Goal: Task Accomplishment & Management: Manage account settings

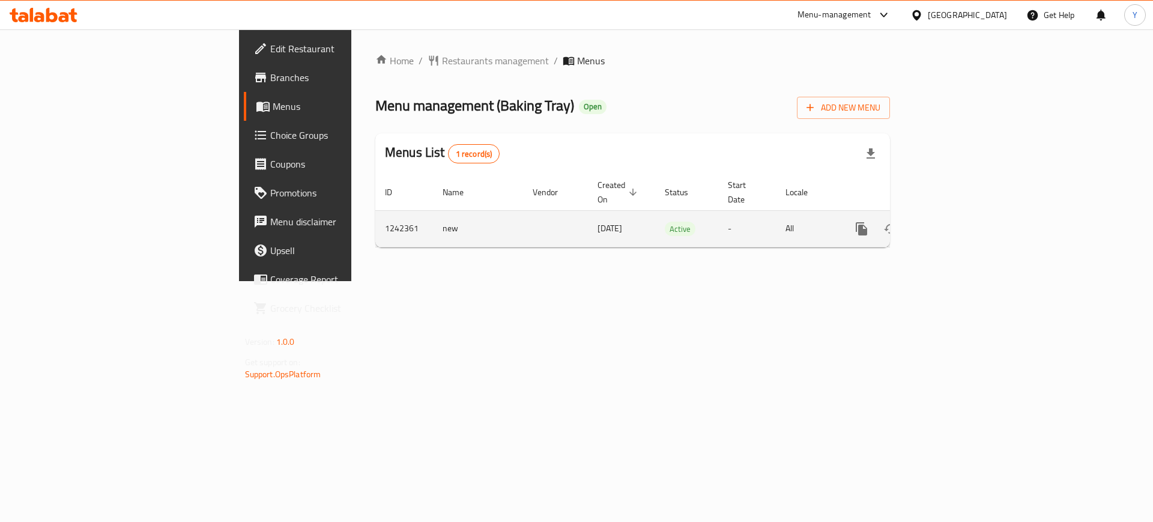
click at [955, 222] on icon "enhanced table" at bounding box center [948, 229] width 14 height 14
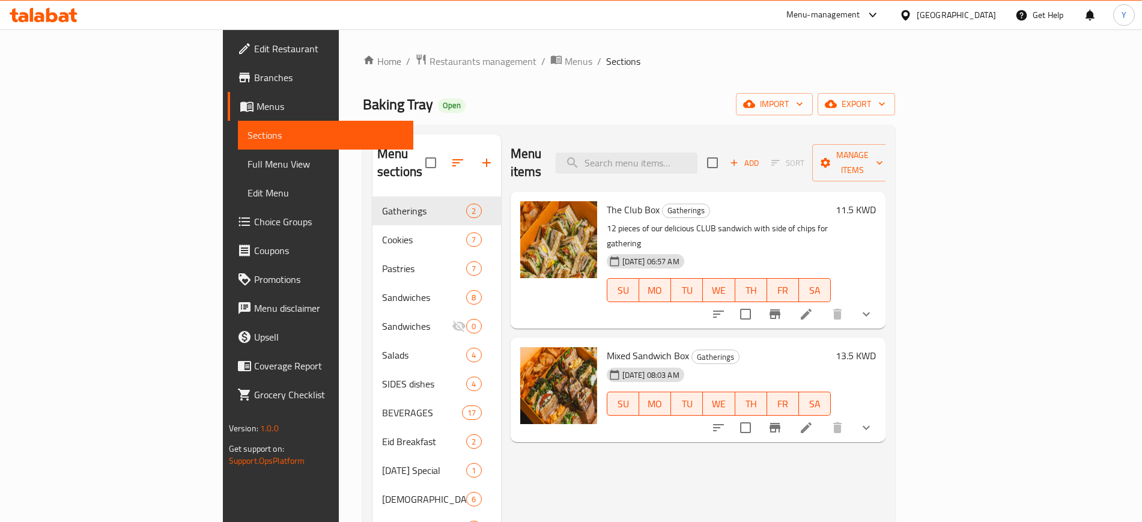
click at [646, 76] on div "Home / Restaurants management / Menus / Sections Baking Tray Open import export…" at bounding box center [629, 359] width 532 height 613
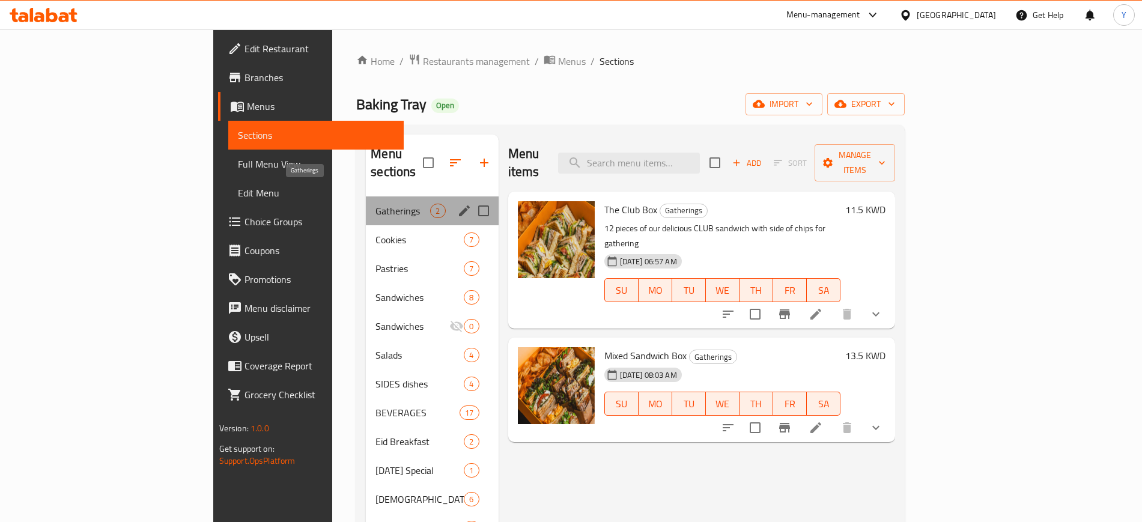
click at [375, 204] on span "Gatherings" at bounding box center [402, 211] width 55 height 14
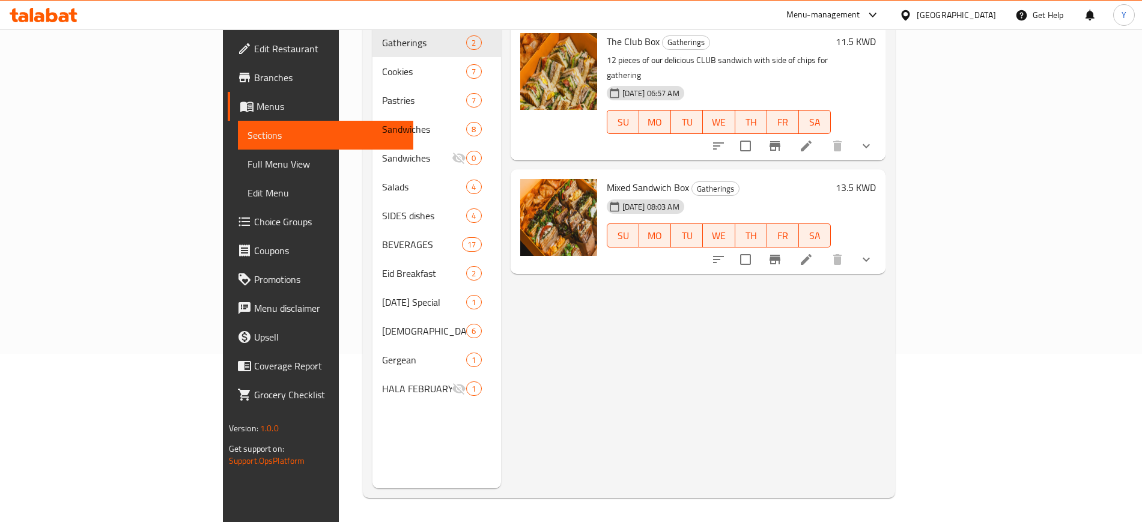
click at [578, 264] on div "Menu items Add Sort Manage items The Club Box Gatherings 12 pieces of our delic…" at bounding box center [693, 227] width 385 height 522
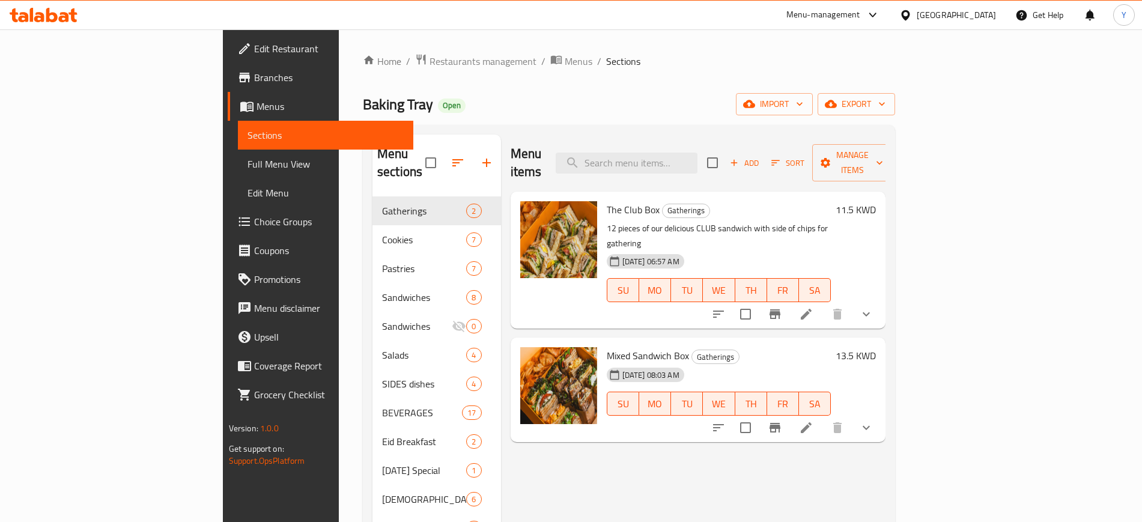
click at [686, 43] on div "Home / Restaurants management / Menus / Sections Baking Tray Open import export…" at bounding box center [629, 359] width 580 height 661
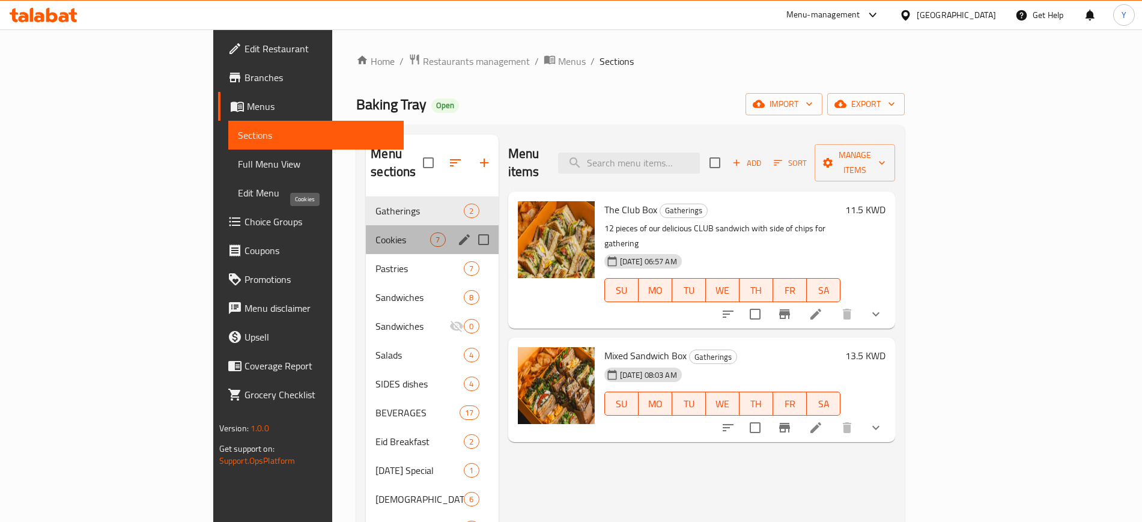
click at [375, 232] on span "Cookies" at bounding box center [402, 239] width 55 height 14
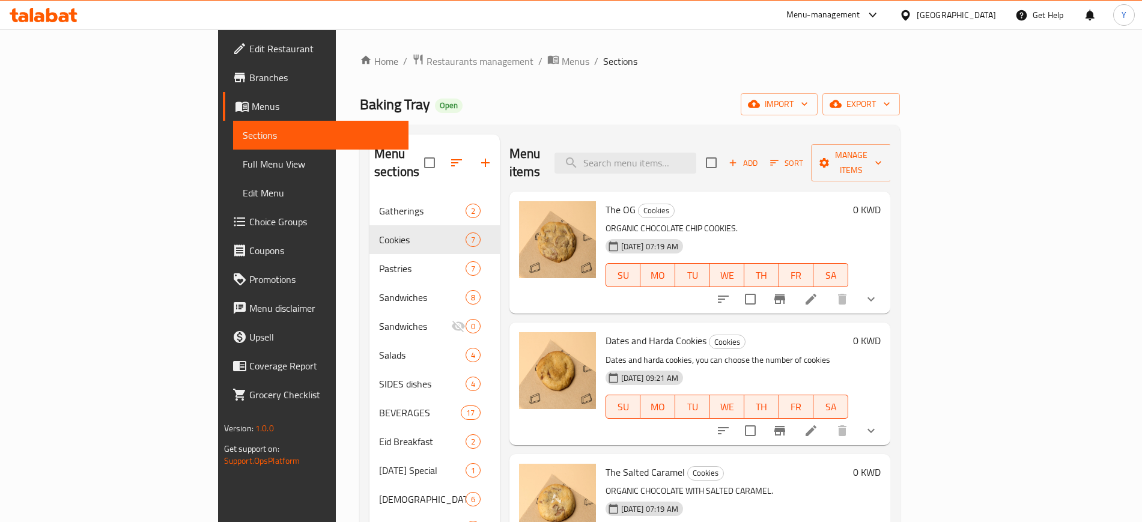
click at [648, 56] on ol "Home / Restaurants management / Menus / Sections" at bounding box center [630, 61] width 540 height 16
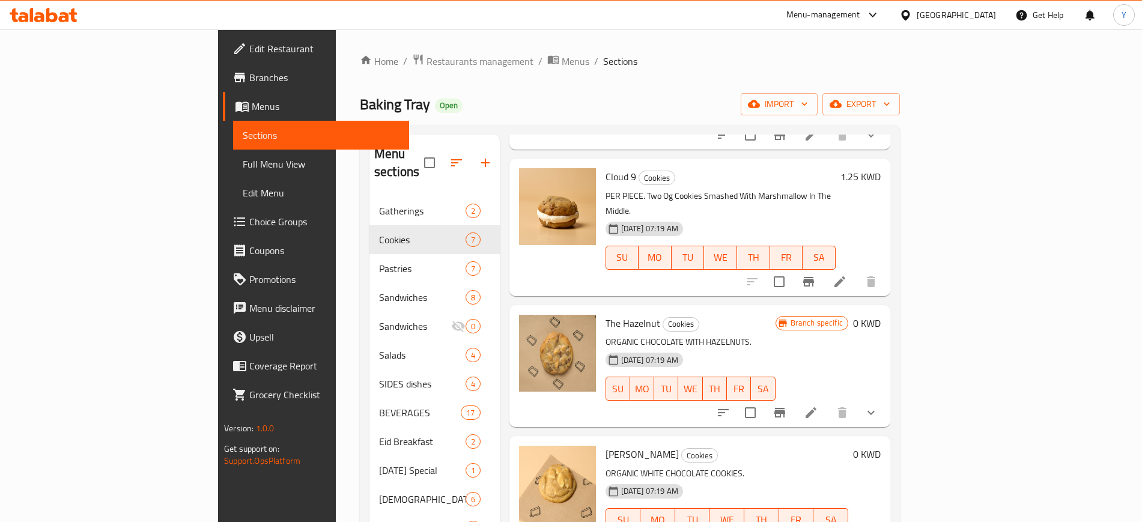
click at [924, 183] on div "Home / Restaurants management / Menus / Sections Baking Tray Open import export…" at bounding box center [630, 359] width 588 height 661
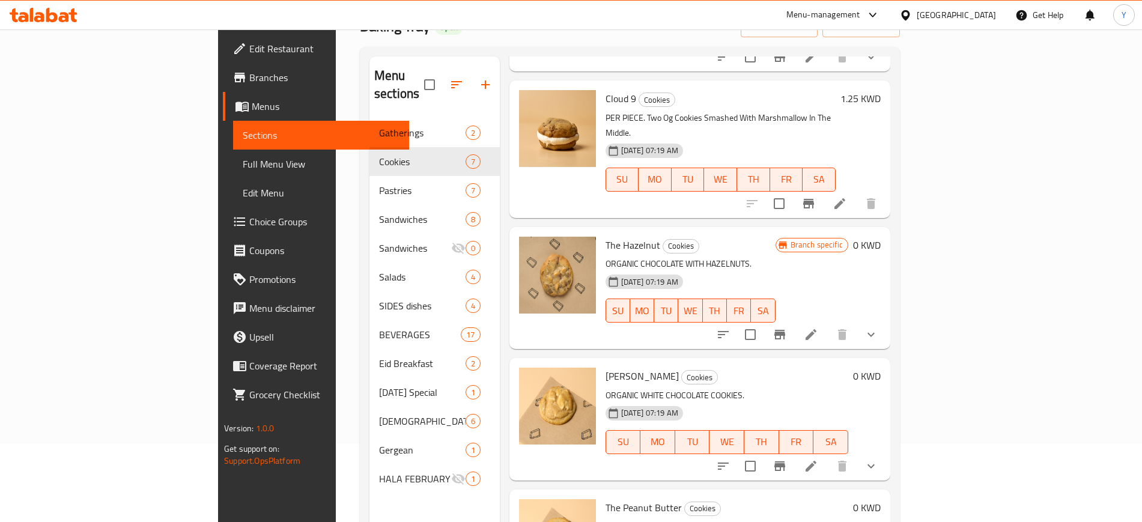
scroll to position [168, 0]
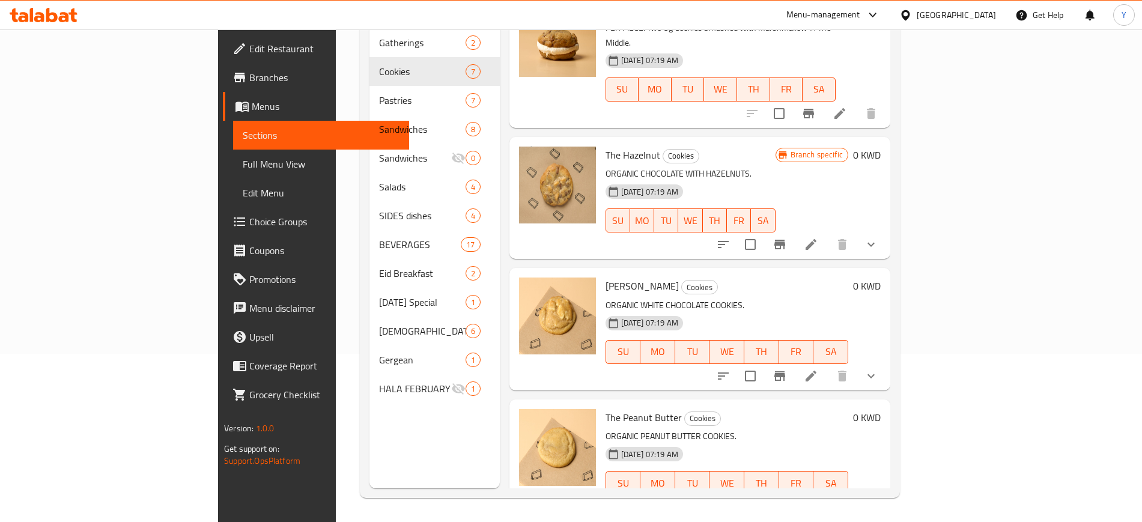
click at [924, 183] on div "Home / Restaurants management / Menus / Sections Baking Tray Open import export…" at bounding box center [630, 191] width 588 height 661
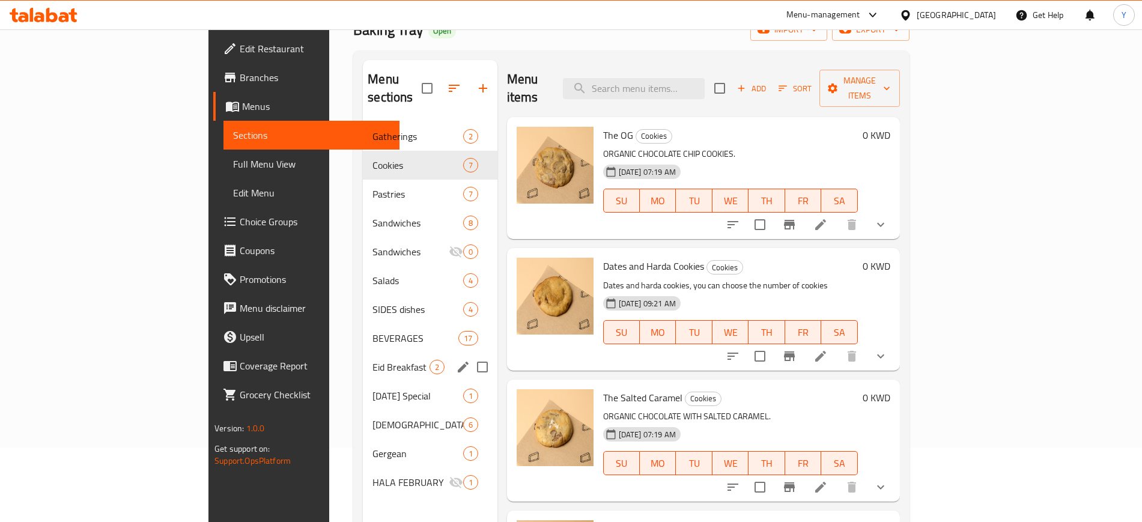
scroll to position [0, 0]
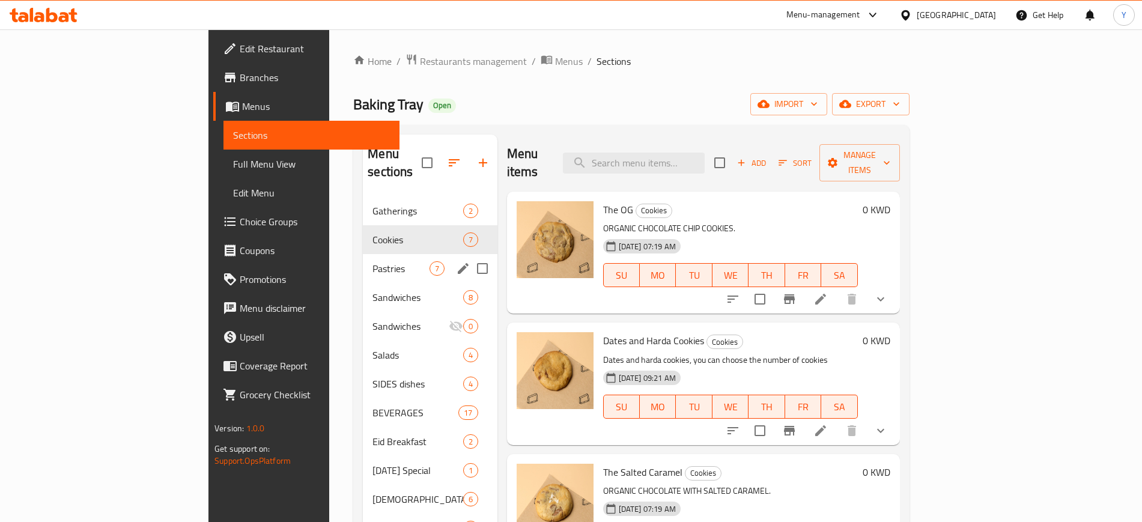
click at [363, 254] on div "Pastries 7" at bounding box center [430, 268] width 134 height 29
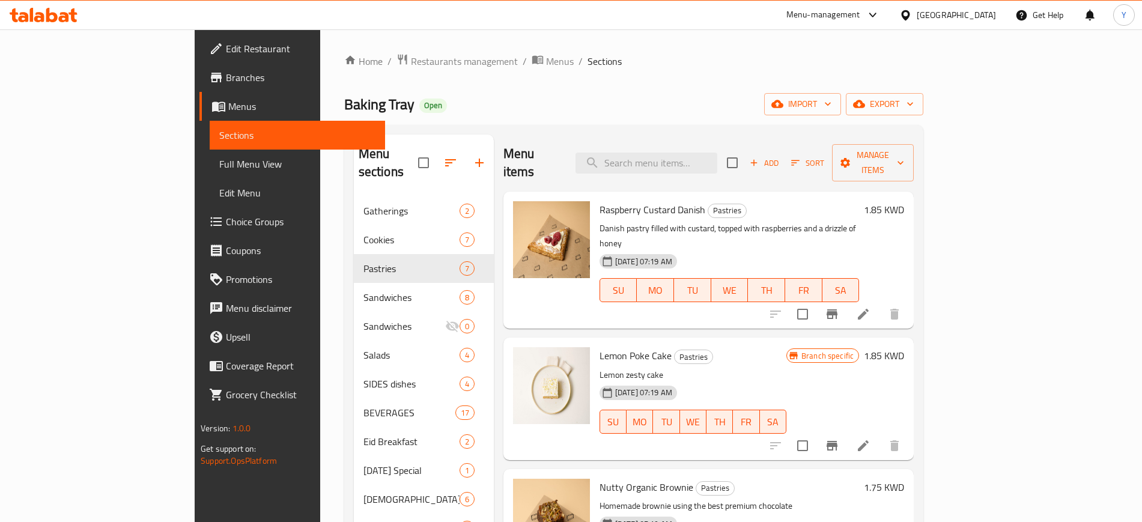
click at [679, 74] on div "Home / Restaurants management / Menus / Sections Baking Tray Open import export…" at bounding box center [633, 359] width 579 height 613
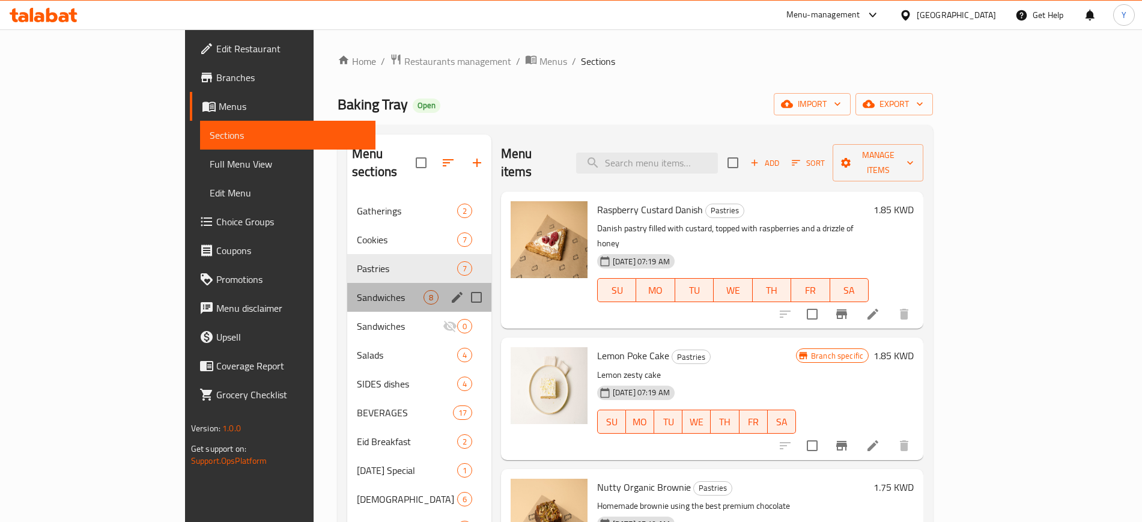
click at [347, 283] on div "Sandwiches 8" at bounding box center [419, 297] width 144 height 29
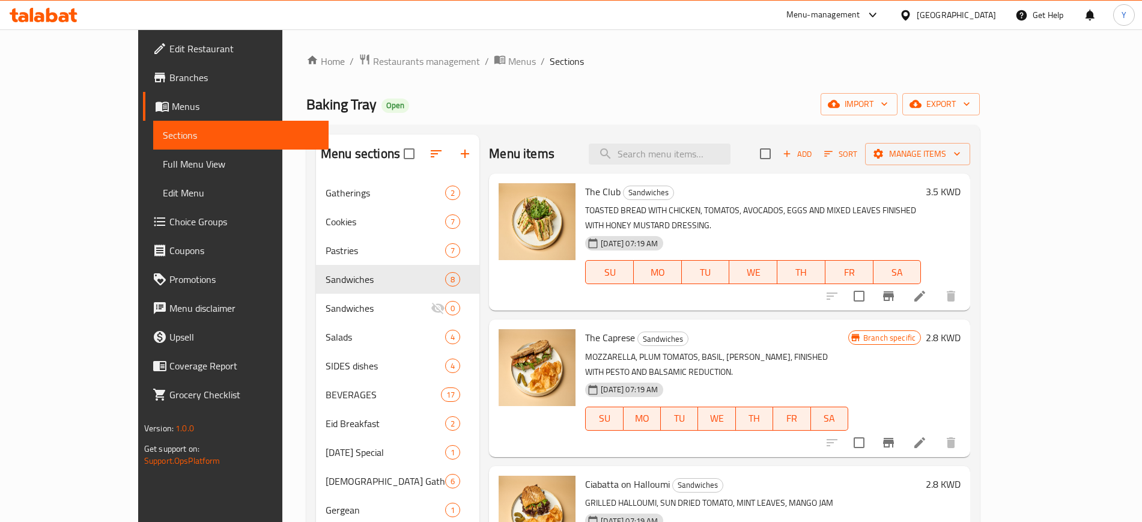
click at [597, 98] on div "Baking Tray Open import export" at bounding box center [642, 104] width 673 height 22
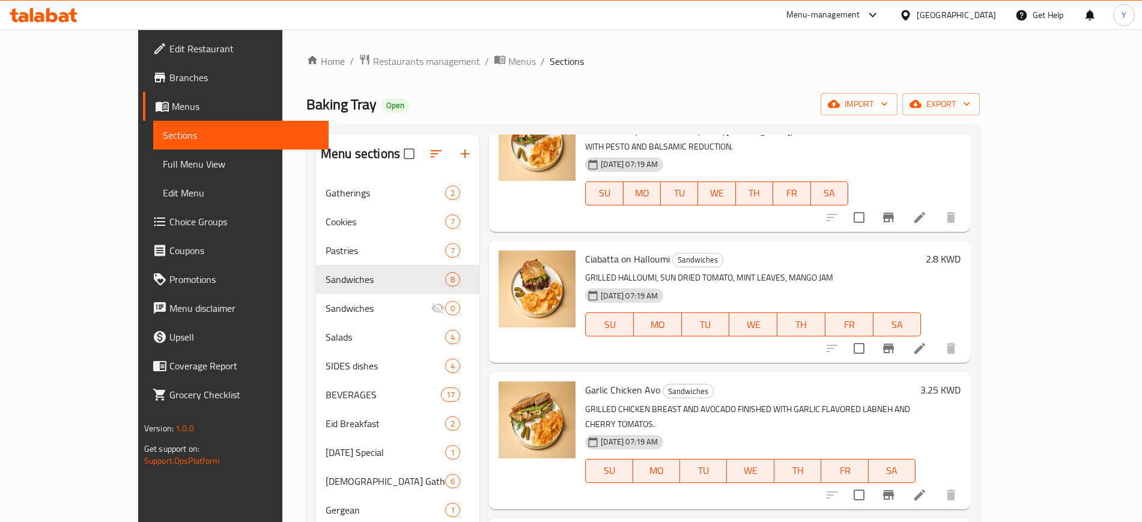
scroll to position [525, 0]
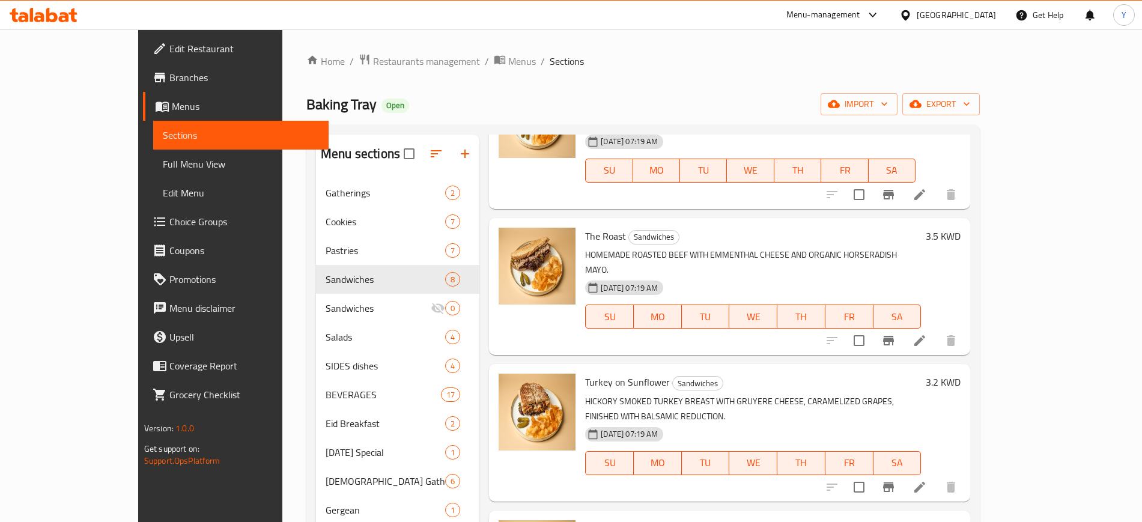
click at [1003, 195] on div "Home / Restaurants management / Menus / Sections Baking Tray Open import export…" at bounding box center [642, 359] width 721 height 661
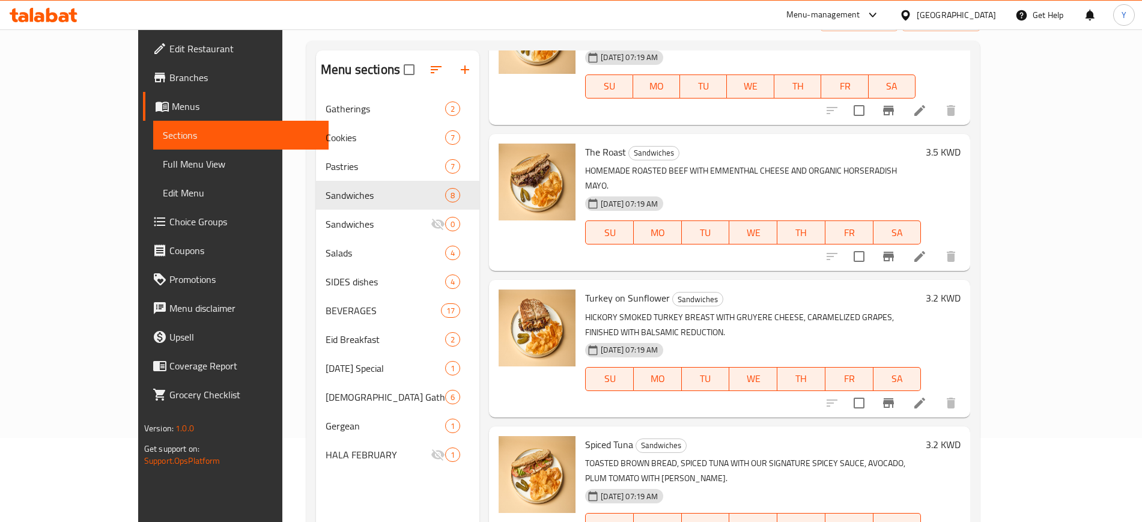
scroll to position [168, 0]
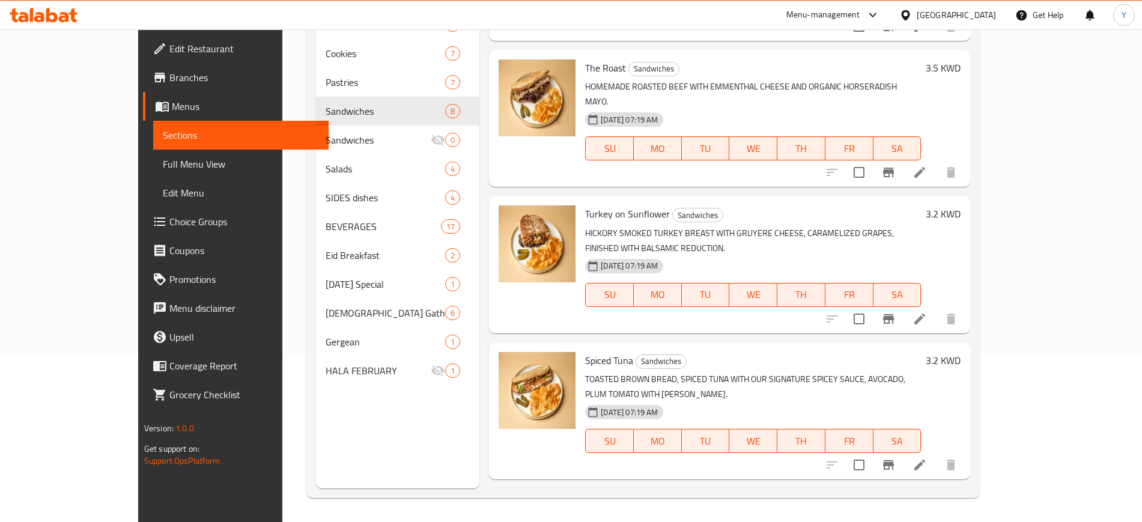
click at [1003, 195] on div "Home / Restaurants management / Menus / Sections Baking Tray Open import export…" at bounding box center [642, 191] width 721 height 661
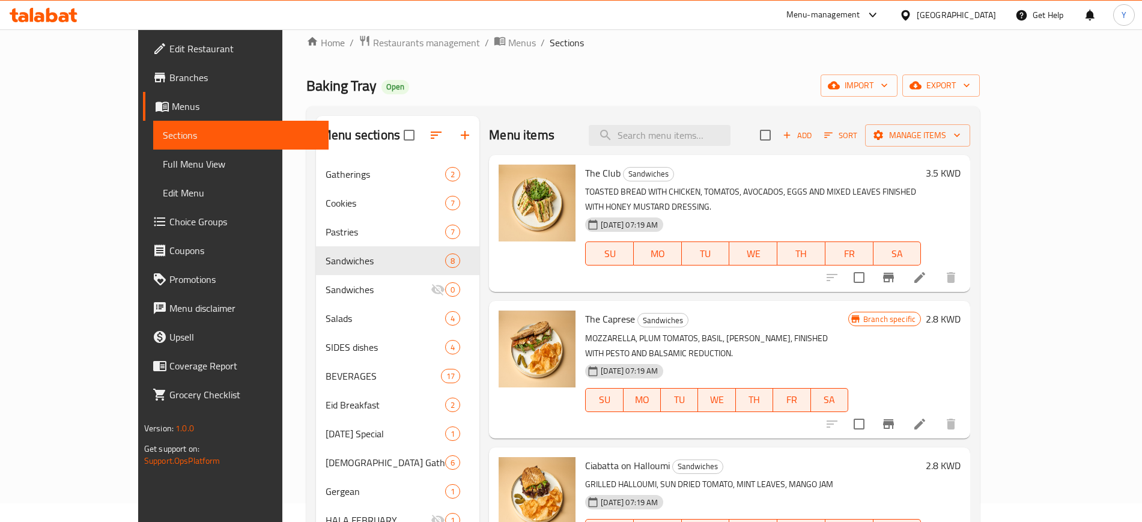
scroll to position [17, 0]
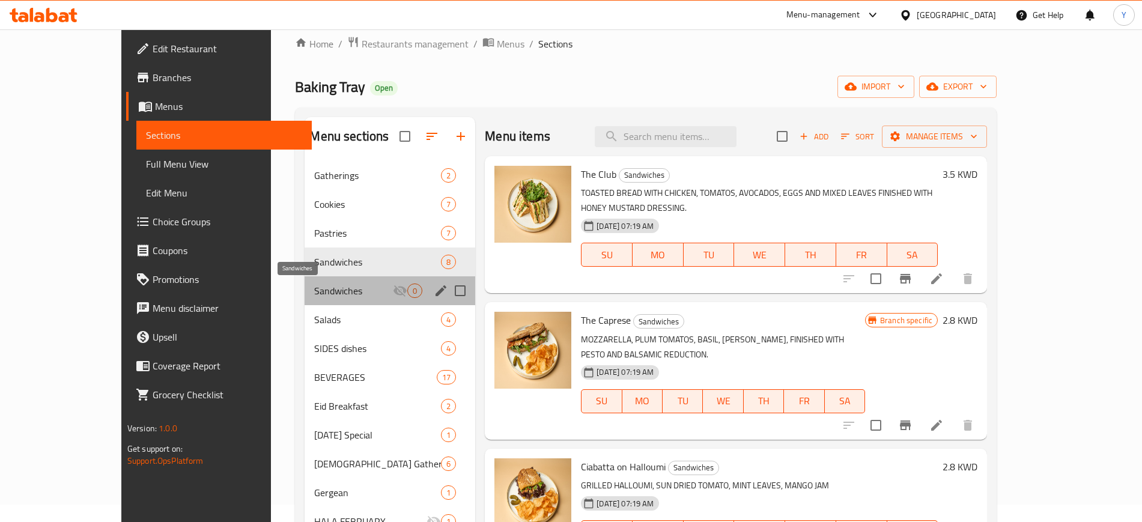
click at [314, 293] on span "Sandwiches" at bounding box center [353, 290] width 79 height 14
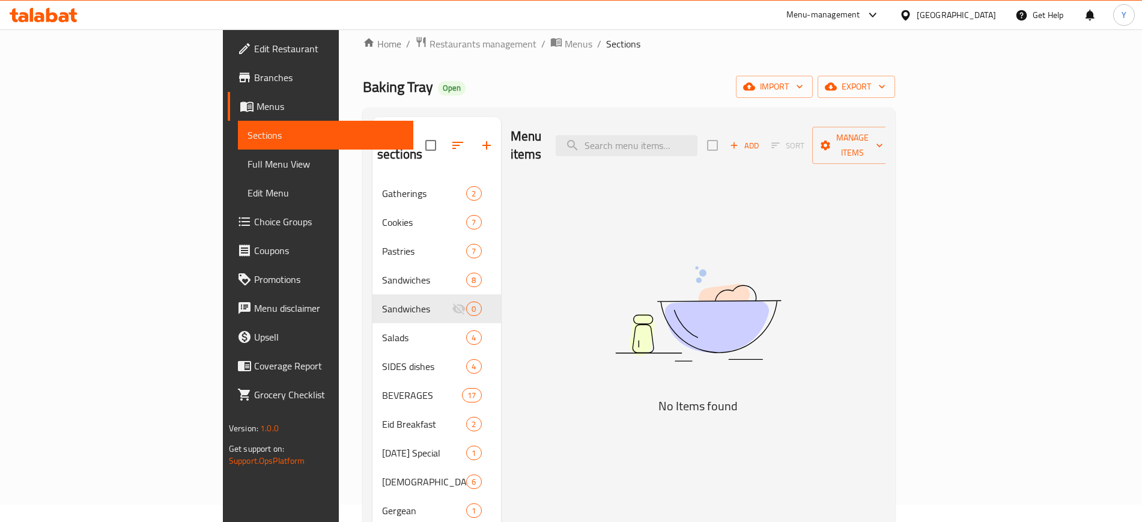
click at [452, 70] on div "Home / Restaurants management / Menus / Sections Baking Tray Open import export…" at bounding box center [629, 342] width 532 height 613
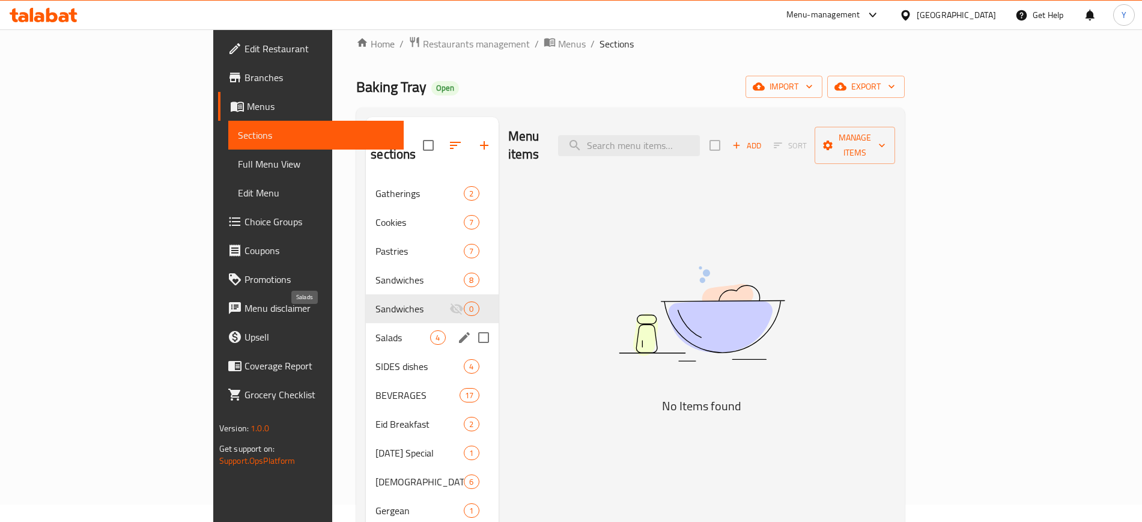
click at [375, 330] on span "Salads" at bounding box center [402, 337] width 55 height 14
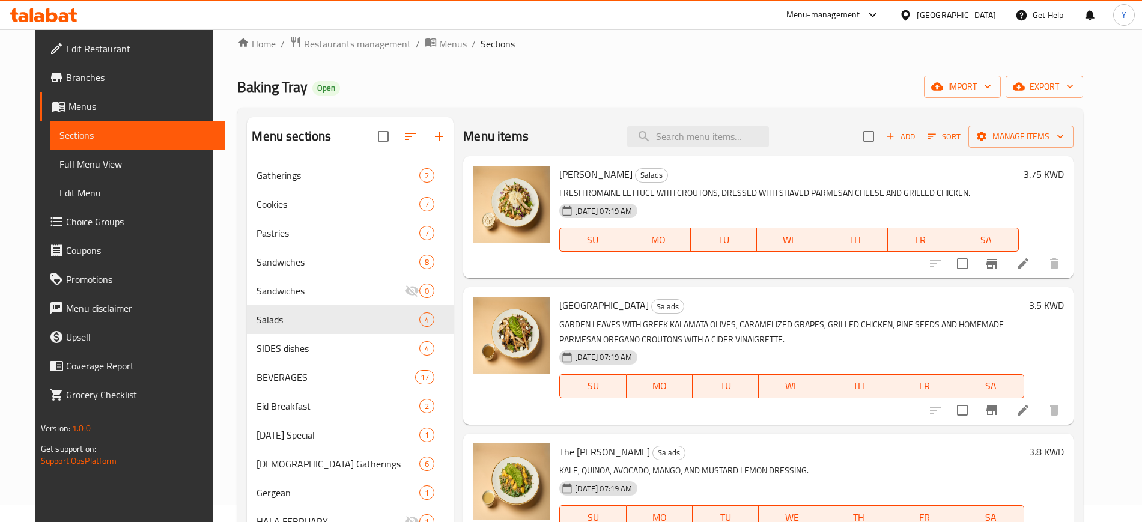
click at [688, 58] on div "Home / Restaurants management / Menus / Sections Baking Tray Open import export…" at bounding box center [660, 342] width 846 height 613
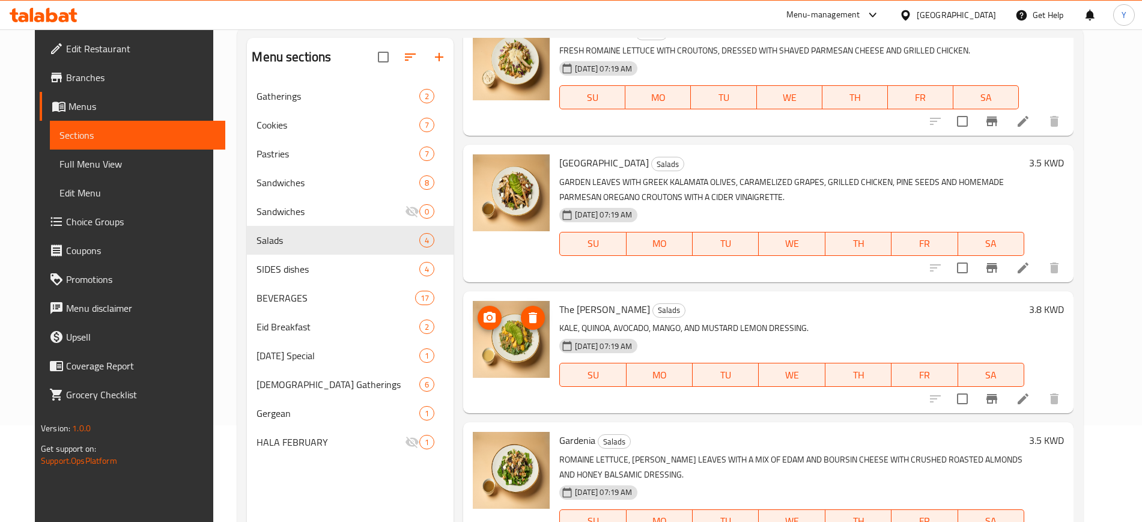
scroll to position [168, 0]
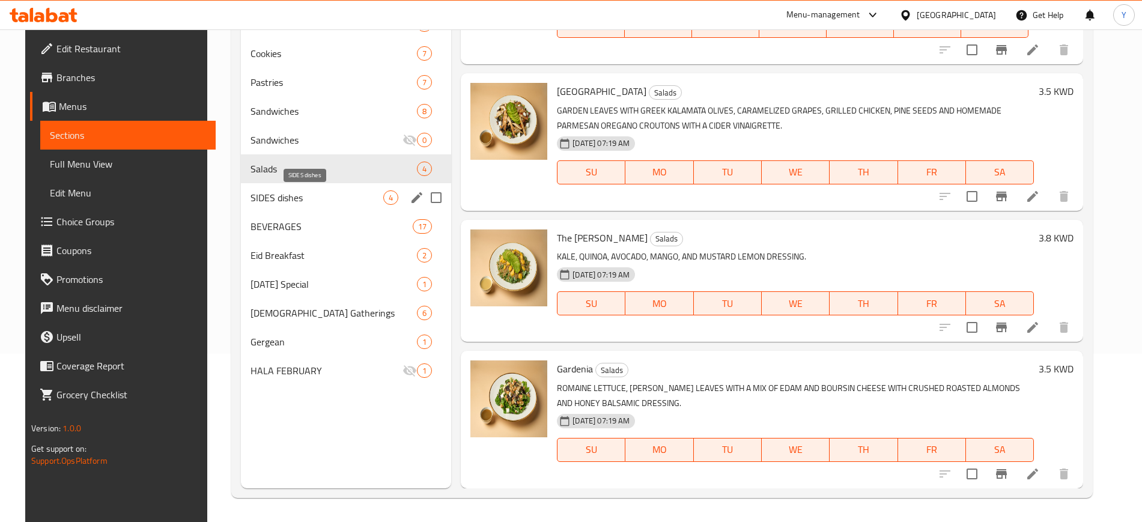
click at [262, 199] on span "SIDES dishes" at bounding box center [316, 197] width 133 height 14
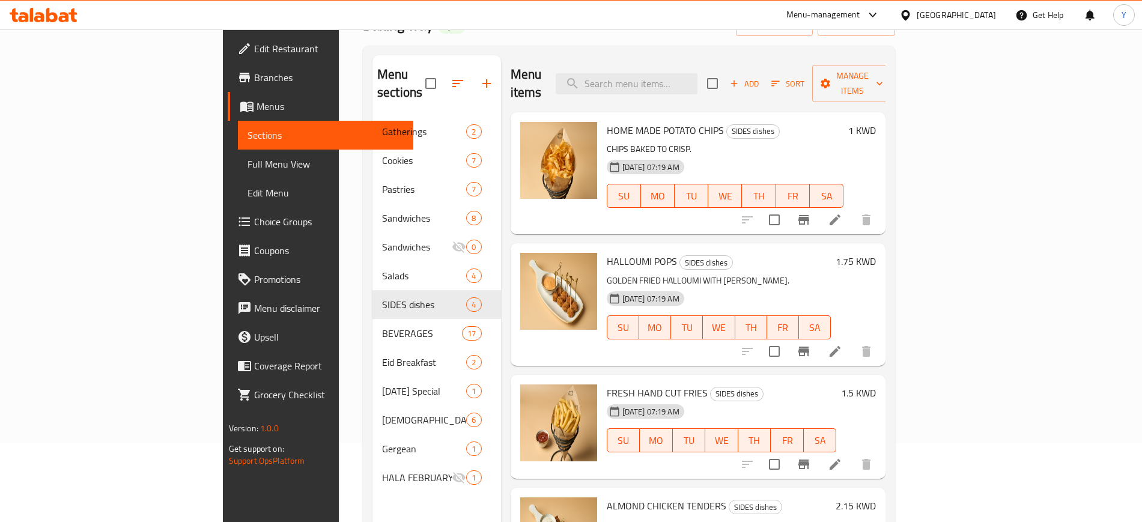
scroll to position [18, 0]
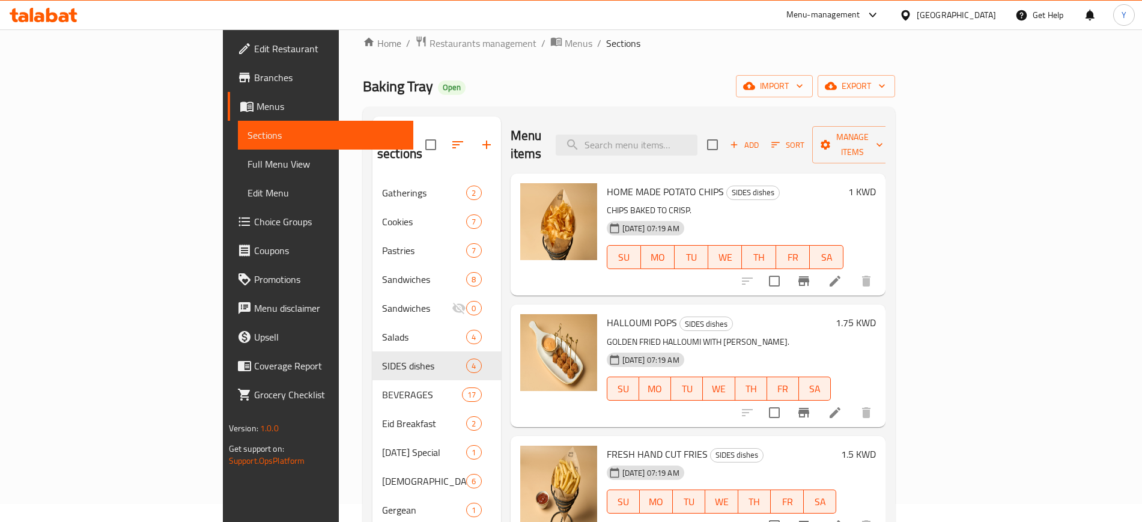
click at [617, 71] on div "Home / Restaurants management / Menus / Sections Baking Tray Open import export…" at bounding box center [629, 341] width 532 height 613
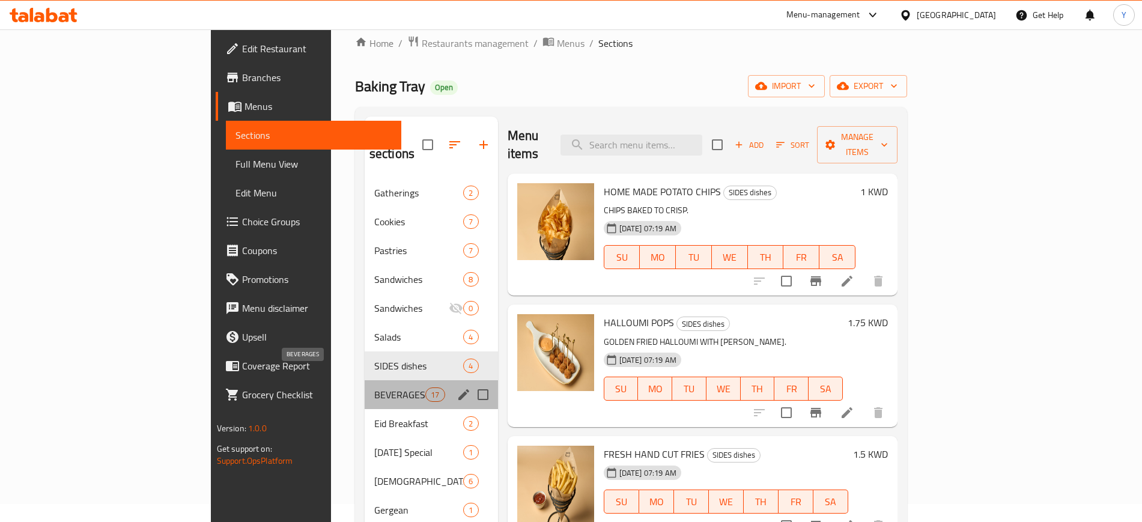
click at [374, 387] on span "BEVERAGES" at bounding box center [399, 394] width 51 height 14
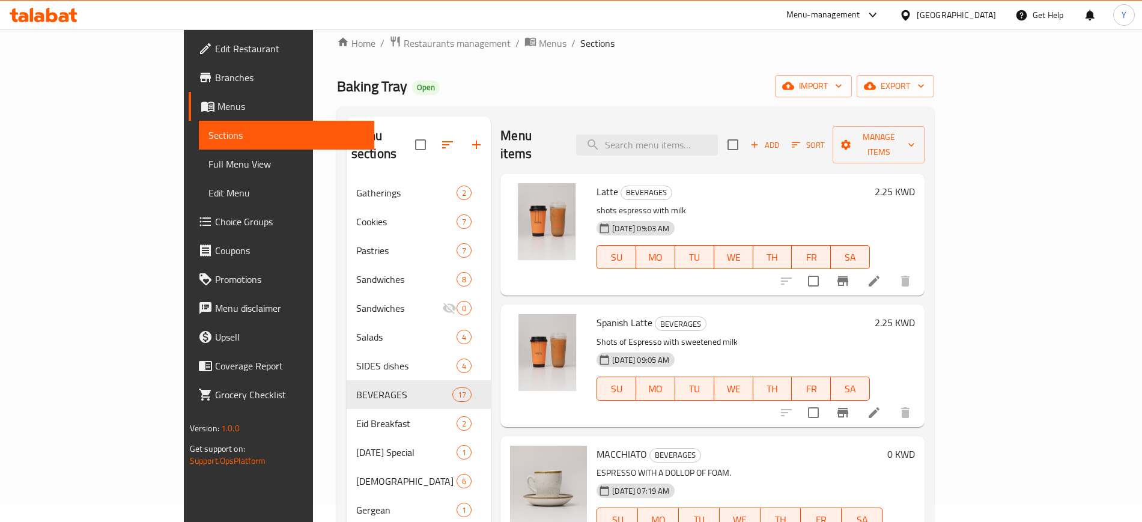
click at [640, 62] on div "Home / Restaurants management / Menus / Sections Baking Tray Open import export…" at bounding box center [635, 341] width 597 height 613
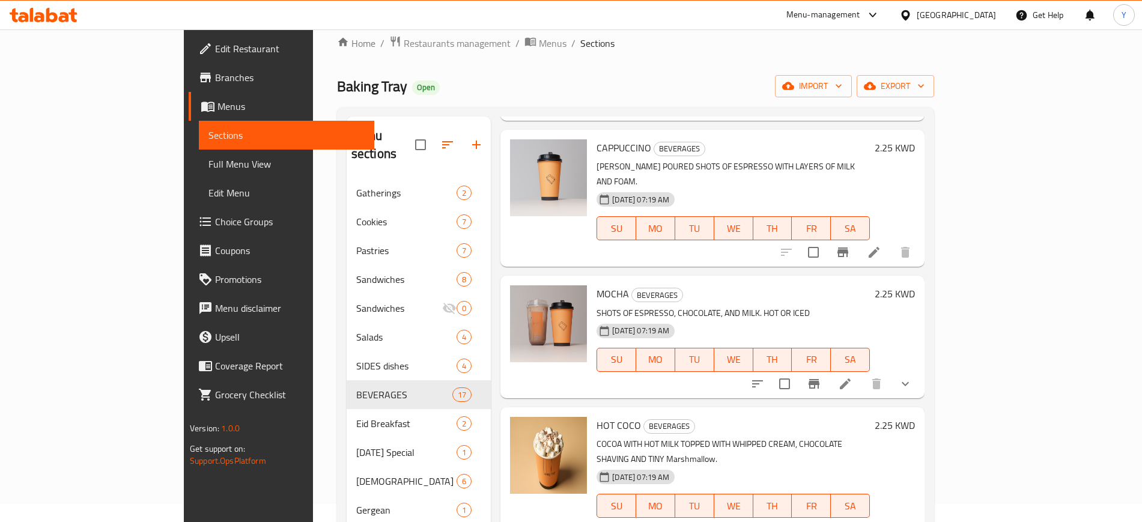
scroll to position [676, 0]
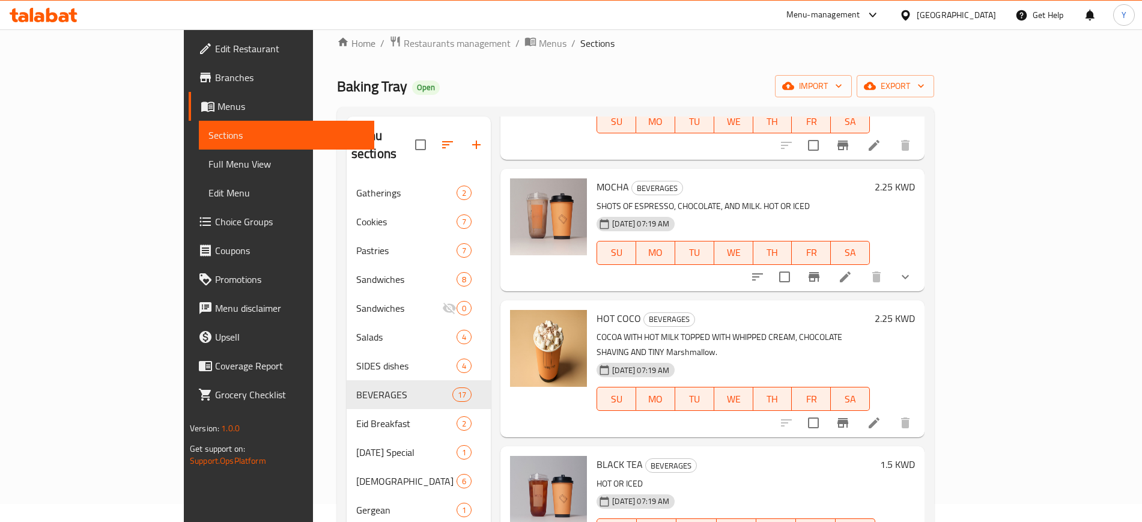
click at [958, 207] on div "Home / Restaurants management / Menus / Sections Baking Tray Open import export…" at bounding box center [635, 341] width 645 height 661
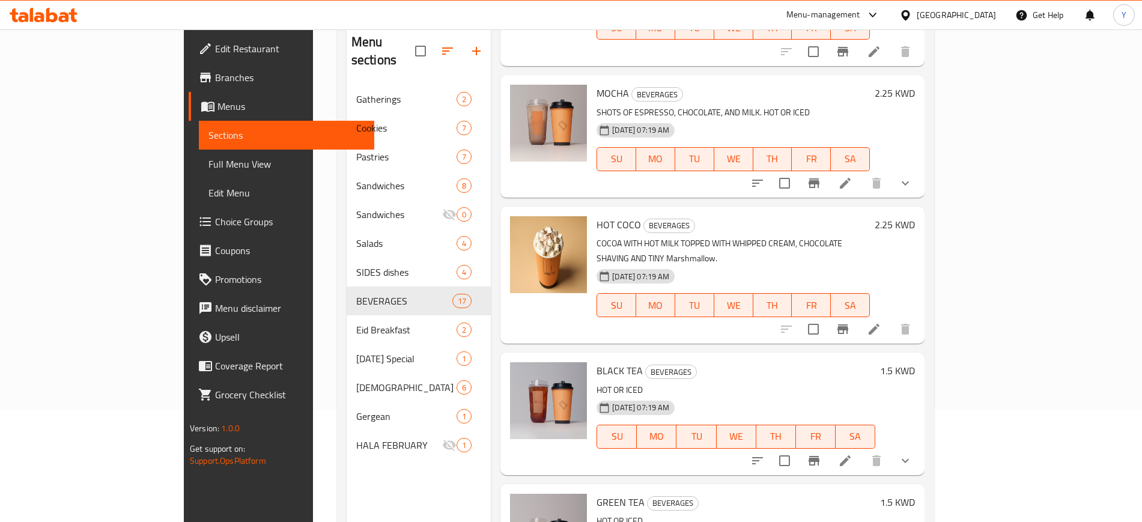
scroll to position [168, 0]
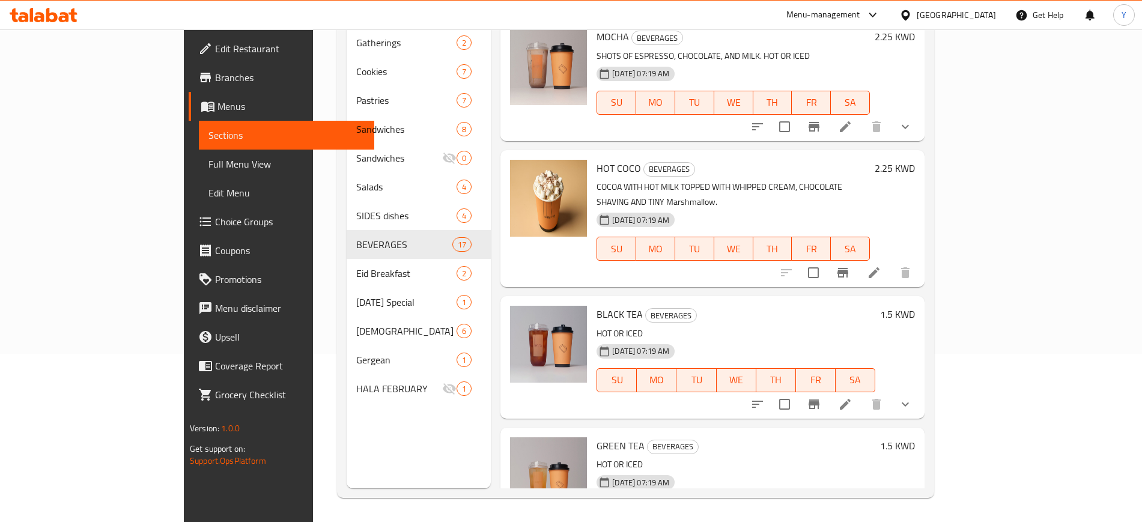
click at [958, 207] on div "Home / Restaurants management / Menus / Sections Baking Tray Open import export…" at bounding box center [635, 191] width 645 height 661
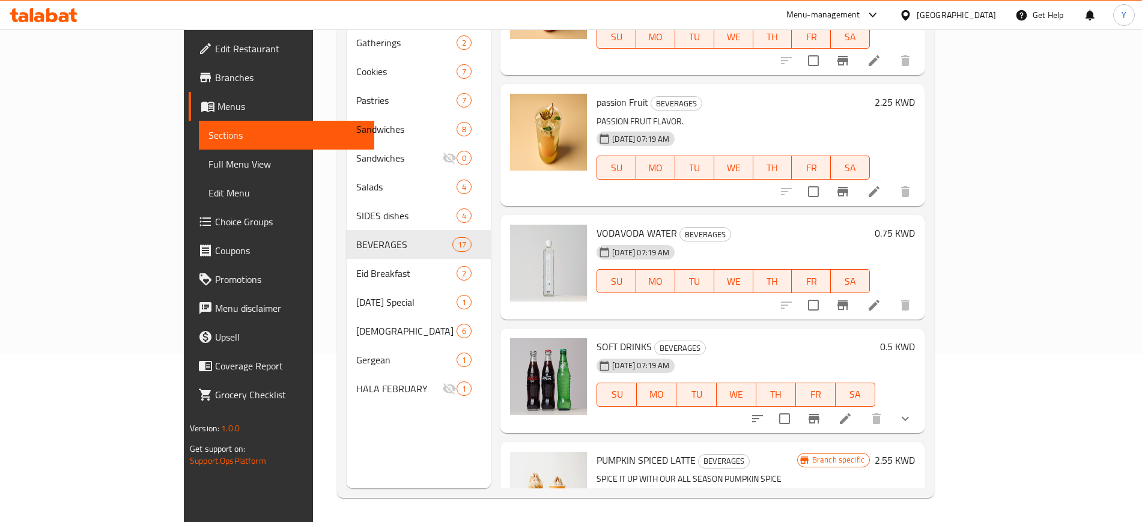
scroll to position [1702, 0]
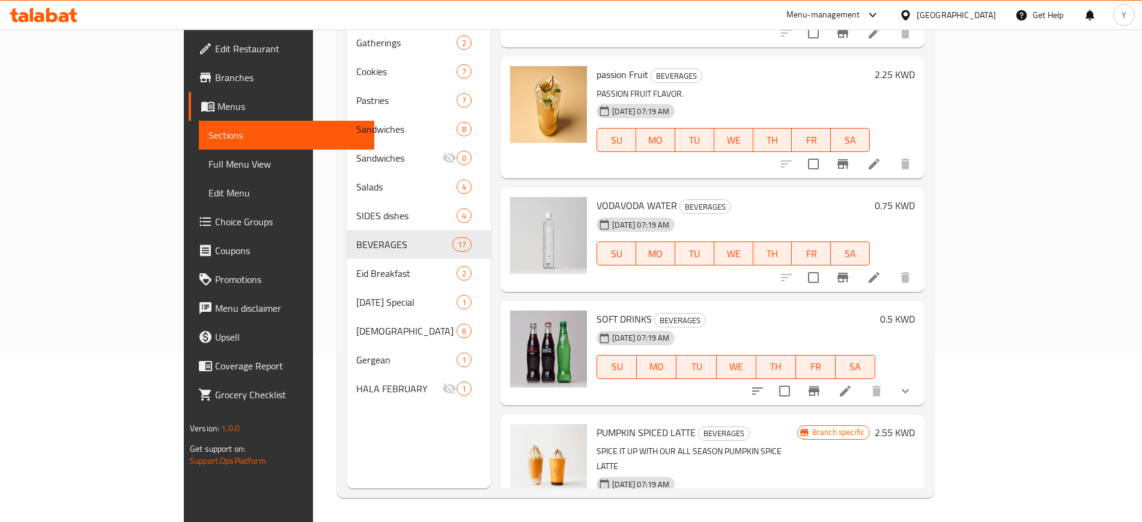
click at [958, 259] on div "Home / Restaurants management / Menus / Sections Baking Tray Open import export…" at bounding box center [635, 191] width 645 height 661
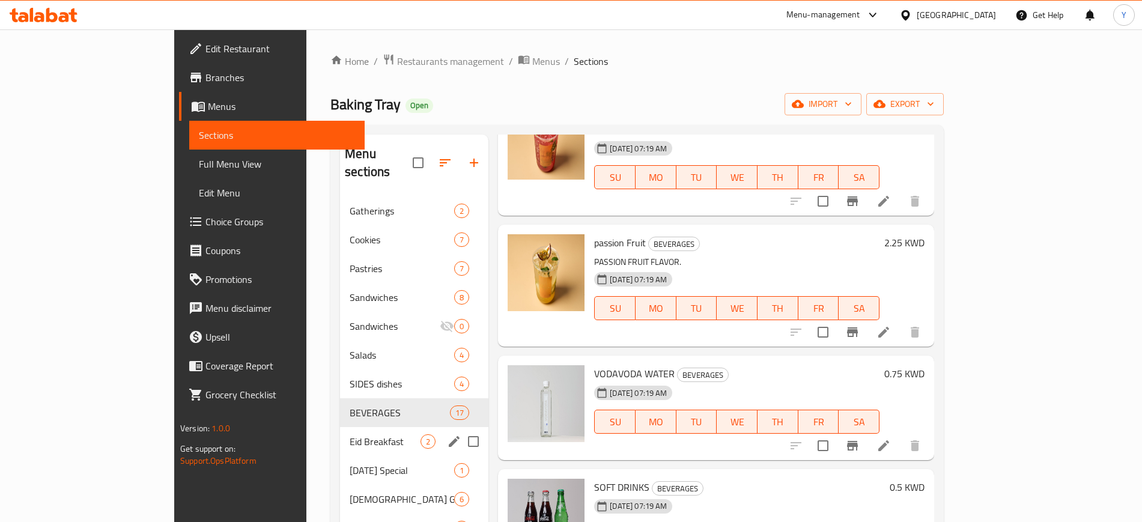
click at [349, 434] on span "Eid Breakfast" at bounding box center [384, 441] width 71 height 14
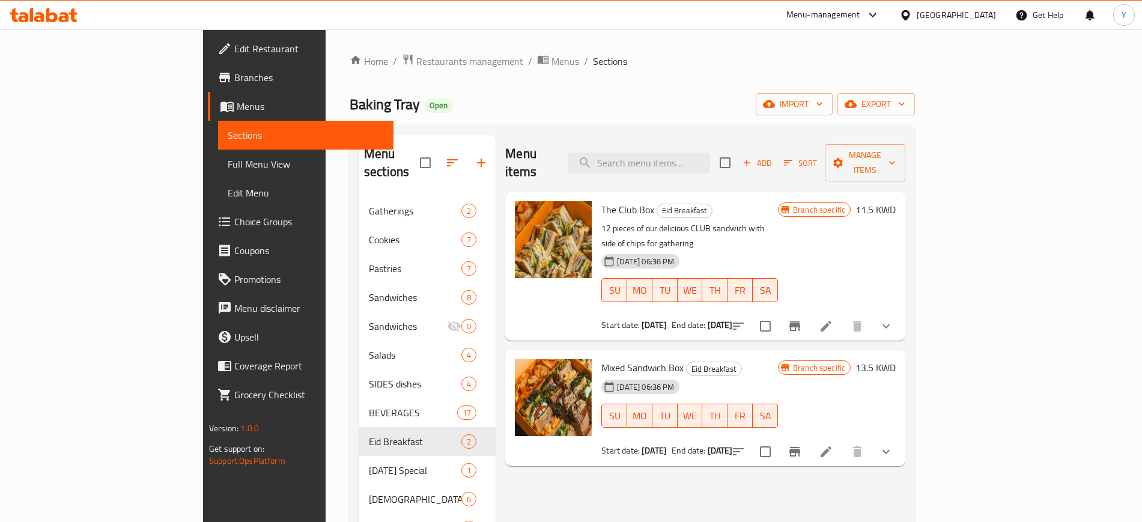
click at [626, 96] on div "Baking Tray Open import export" at bounding box center [631, 104] width 565 height 22
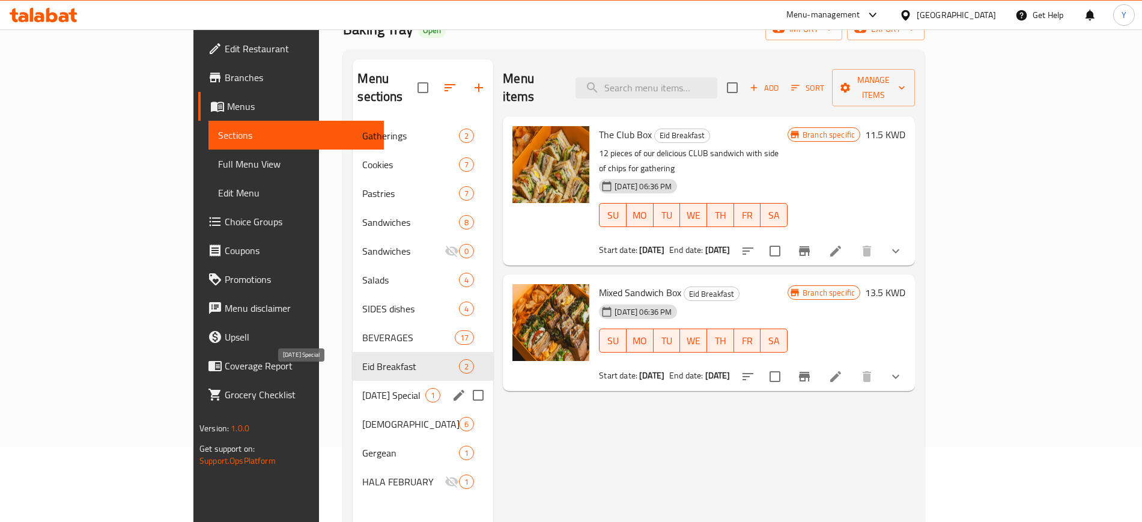
click at [362, 388] on span "[DATE] Special" at bounding box center [393, 395] width 63 height 14
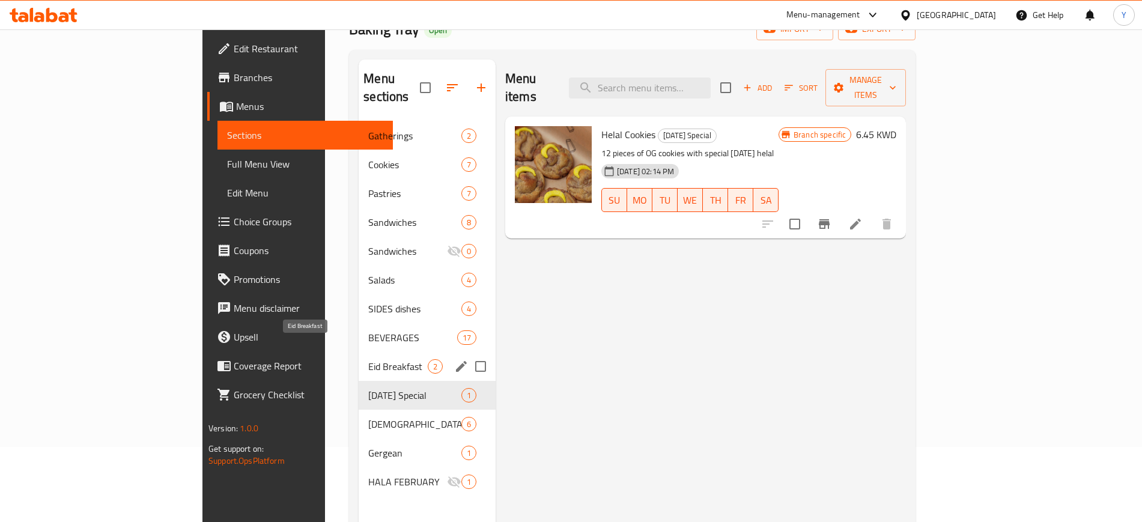
click at [368, 359] on span "Eid Breakfast" at bounding box center [397, 366] width 59 height 14
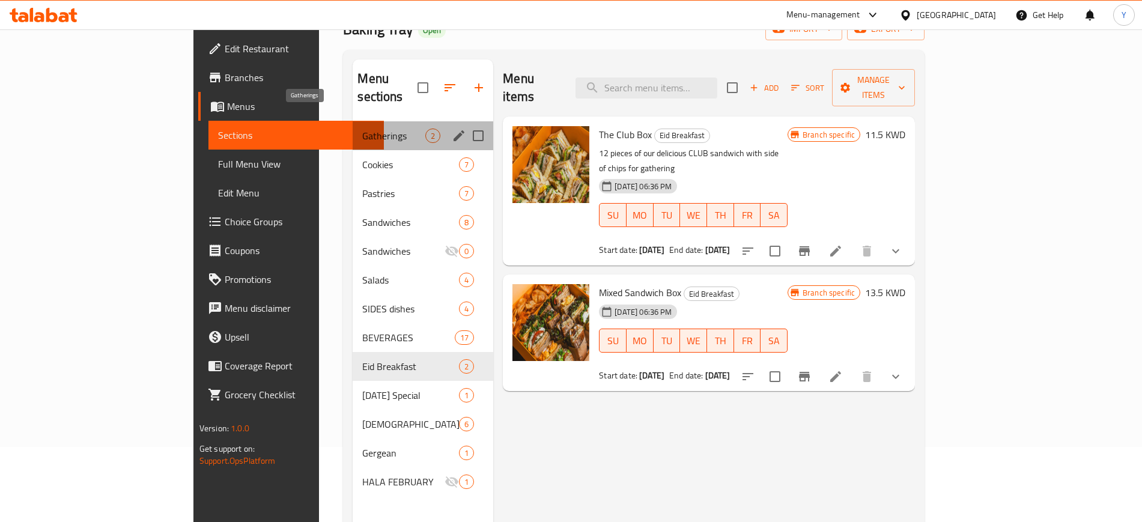
click at [362, 129] on span "Gatherings" at bounding box center [393, 136] width 63 height 14
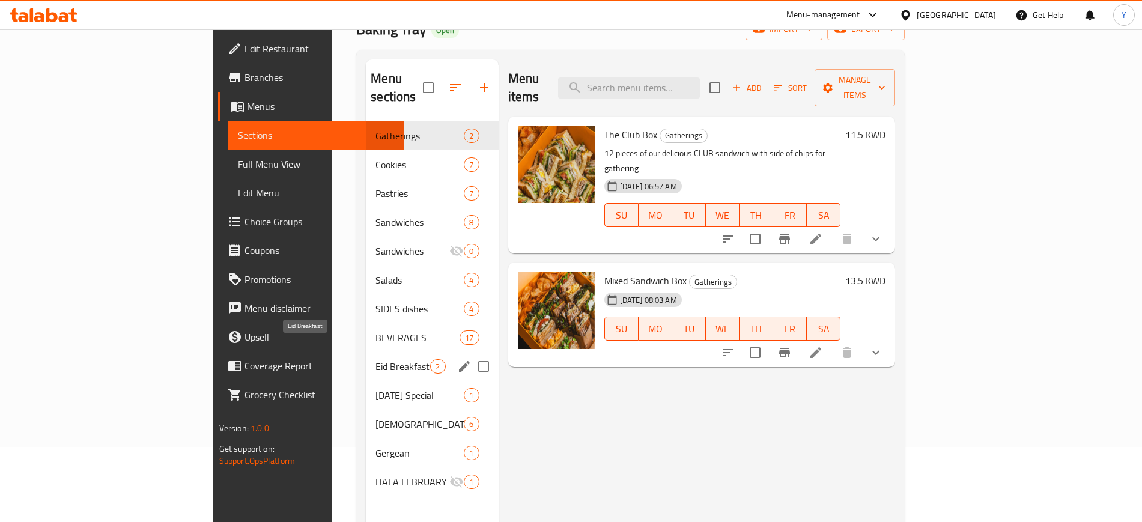
click at [375, 359] on span "Eid Breakfast" at bounding box center [402, 366] width 55 height 14
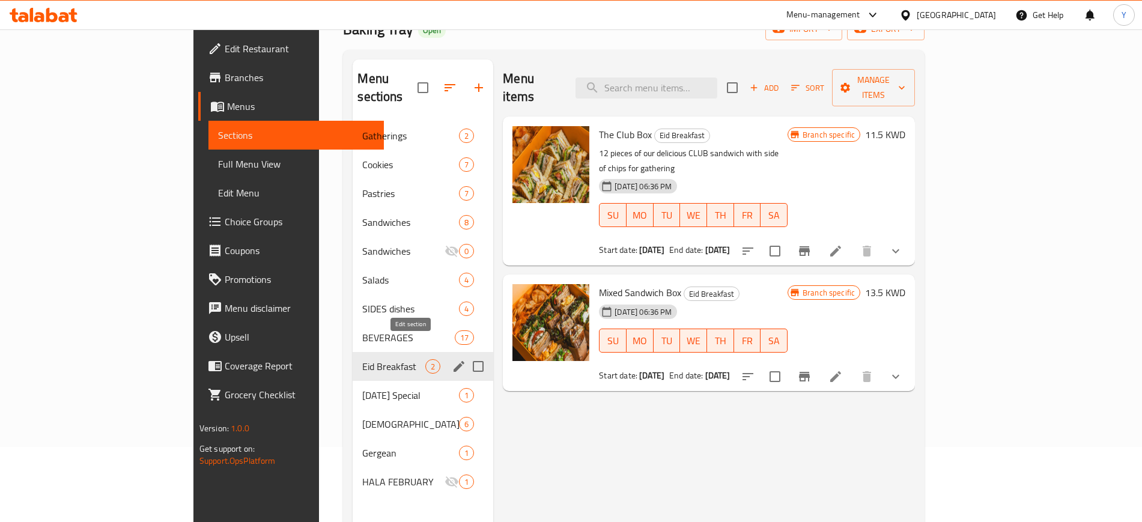
click at [452, 359] on icon "edit" at bounding box center [459, 366] width 14 height 14
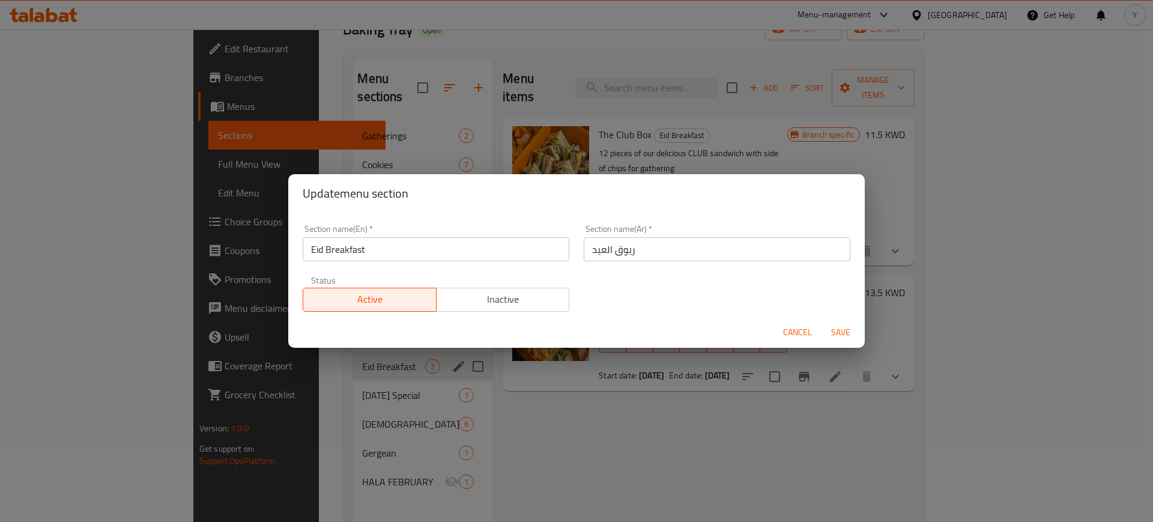
click at [474, 303] on span "Inactive" at bounding box center [503, 299] width 124 height 17
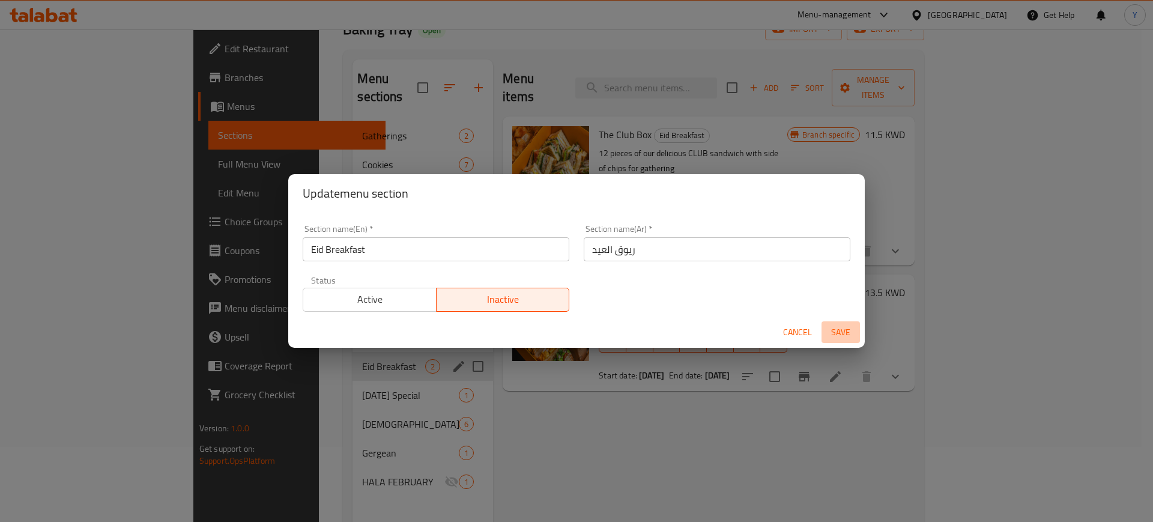
click at [829, 327] on span "Save" at bounding box center [840, 332] width 29 height 15
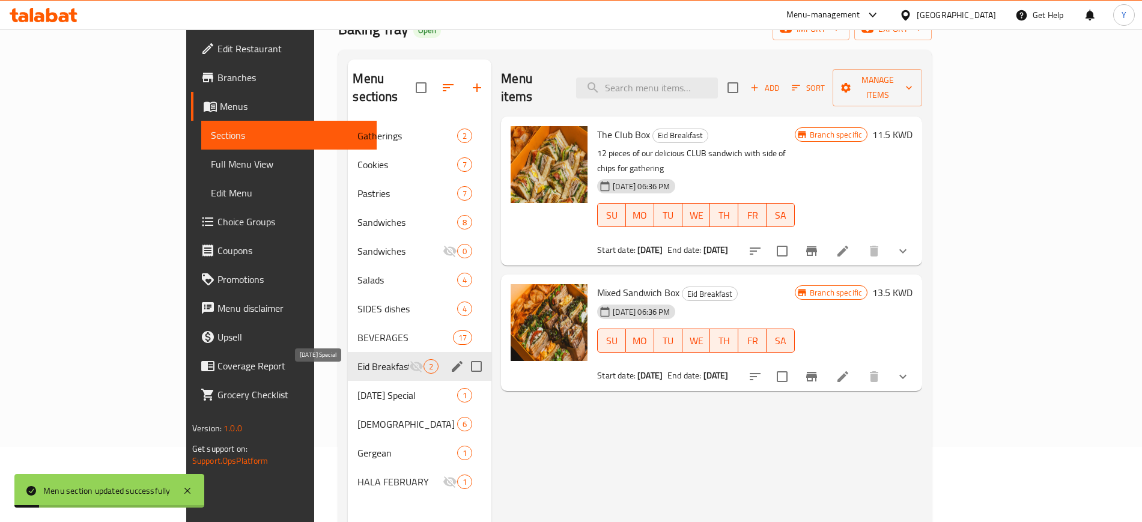
click at [357, 388] on span "[DATE] Special" at bounding box center [407, 395] width 100 height 14
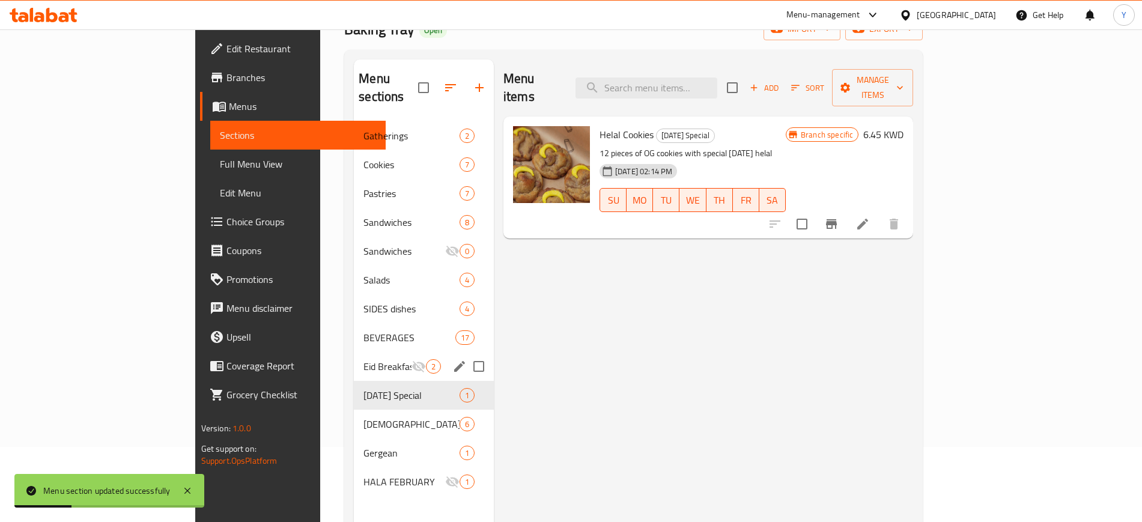
click at [605, 386] on div "Menu items Add Sort Manage items Helal Cookies [DATE] Special 12 pieces of OG c…" at bounding box center [703, 320] width 419 height 522
click at [363, 388] on span "[DATE] Special" at bounding box center [394, 395] width 62 height 14
click at [452, 388] on icon "edit" at bounding box center [459, 395] width 14 height 14
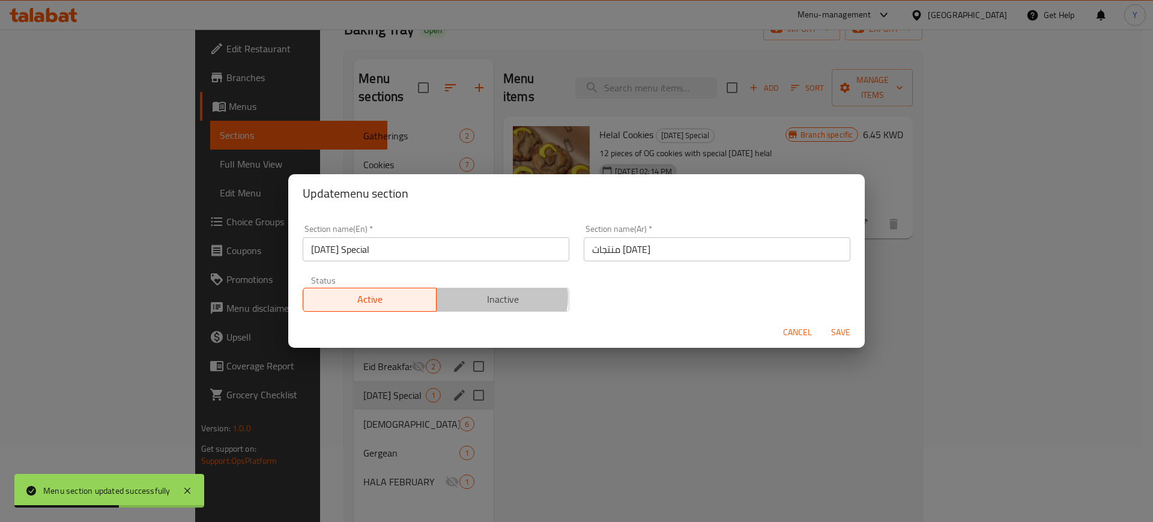
click at [495, 297] on span "Inactive" at bounding box center [503, 299] width 124 height 17
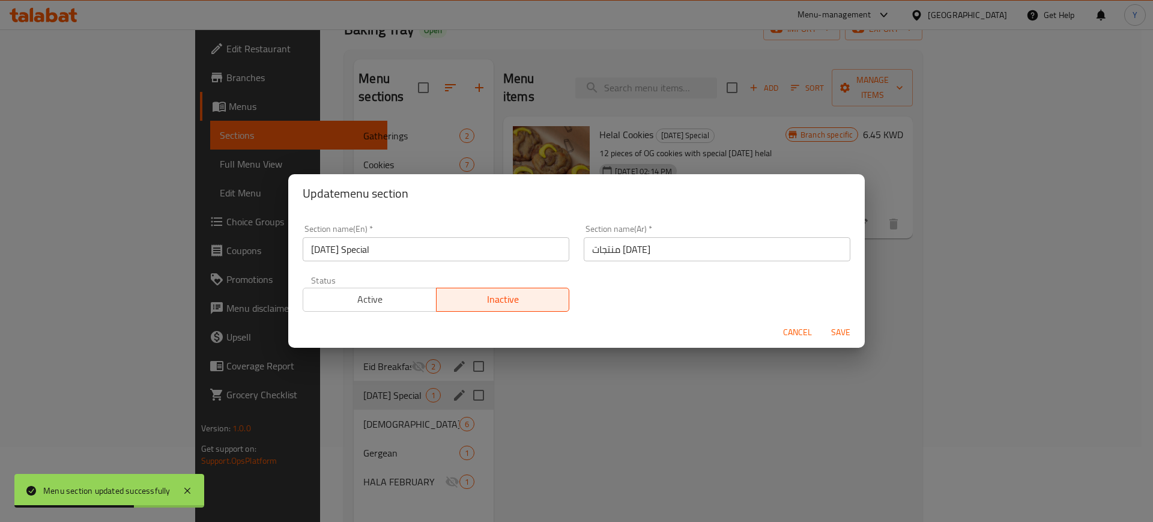
click at [838, 325] on span "Save" at bounding box center [840, 332] width 29 height 15
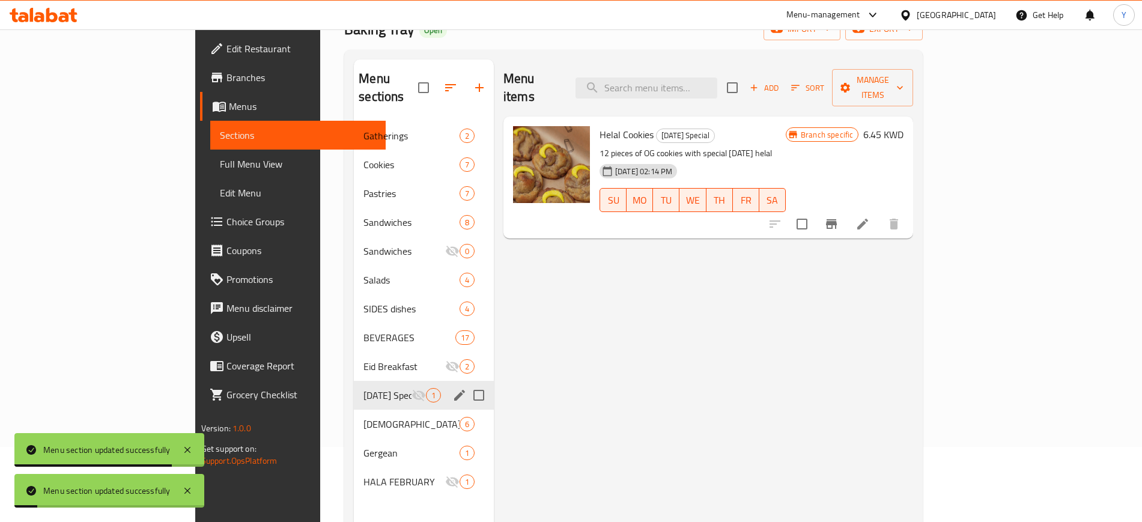
click at [560, 372] on div "Menu items Add Sort Manage items Helal Cookies [DATE] Special 12 pieces of OG c…" at bounding box center [703, 320] width 419 height 522
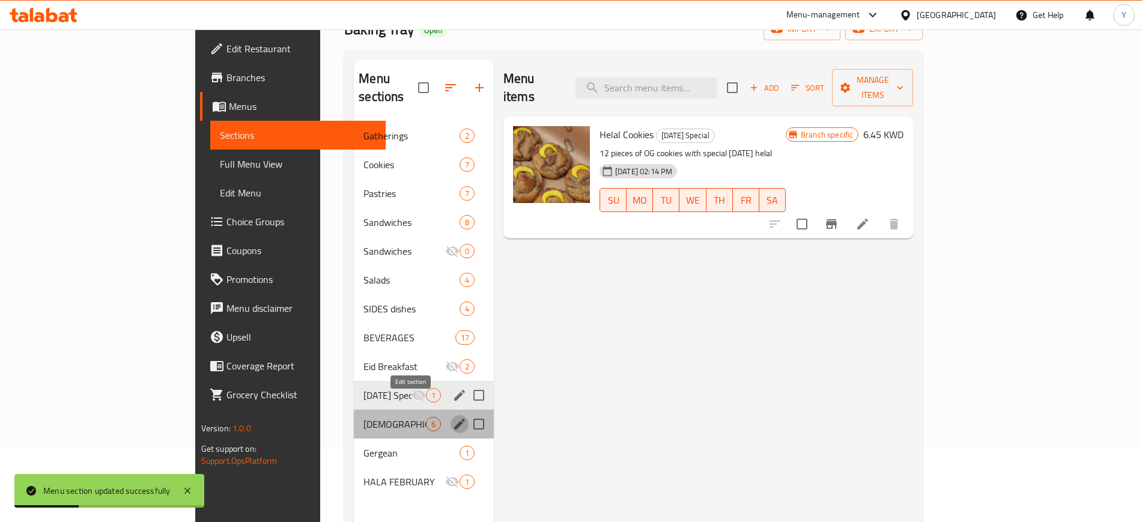
click at [454, 419] on icon "edit" at bounding box center [459, 424] width 11 height 11
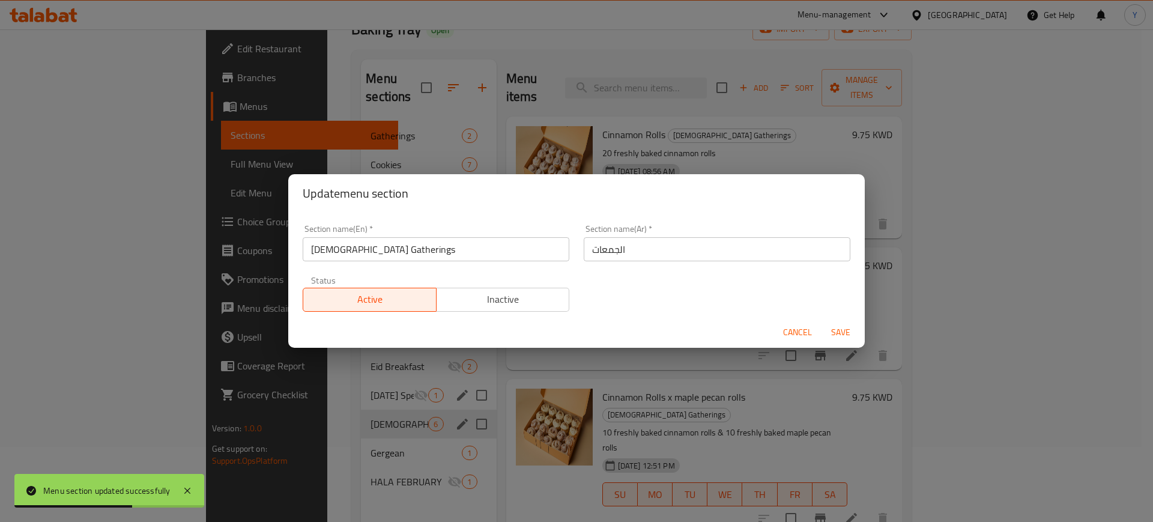
click at [803, 335] on span "Cancel" at bounding box center [797, 332] width 29 height 15
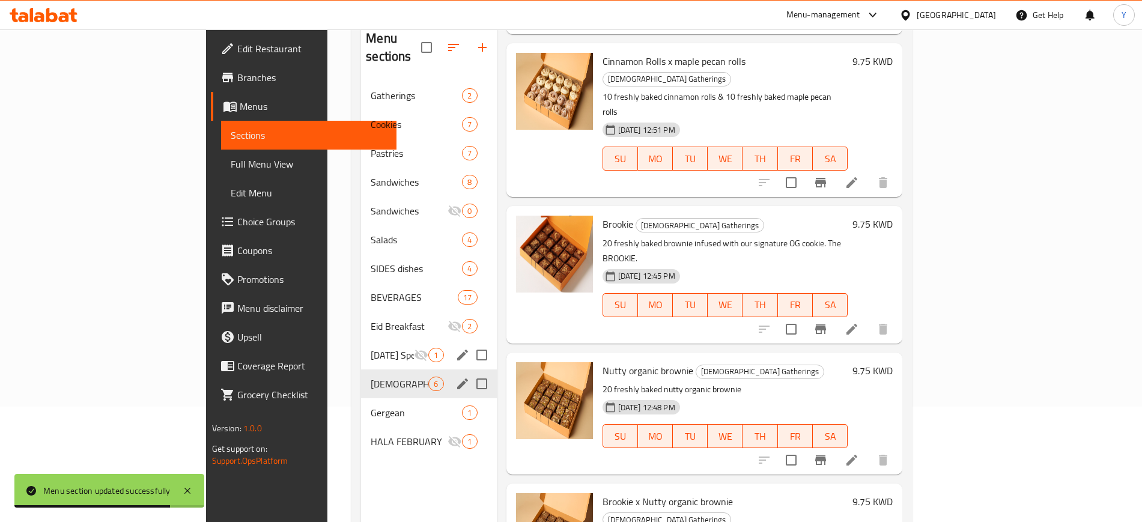
scroll to position [168, 0]
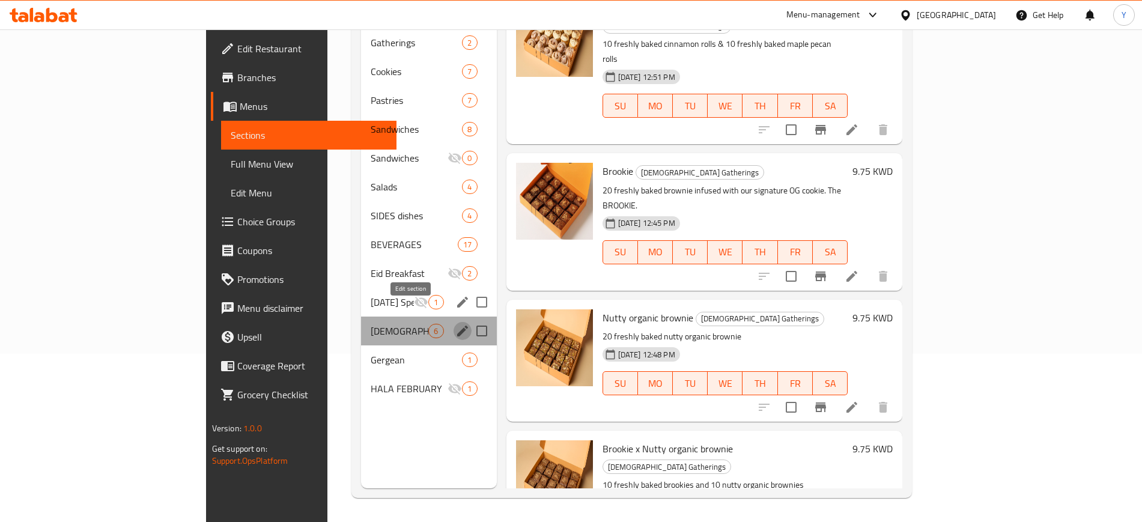
click at [457, 325] on icon "edit" at bounding box center [462, 330] width 11 height 11
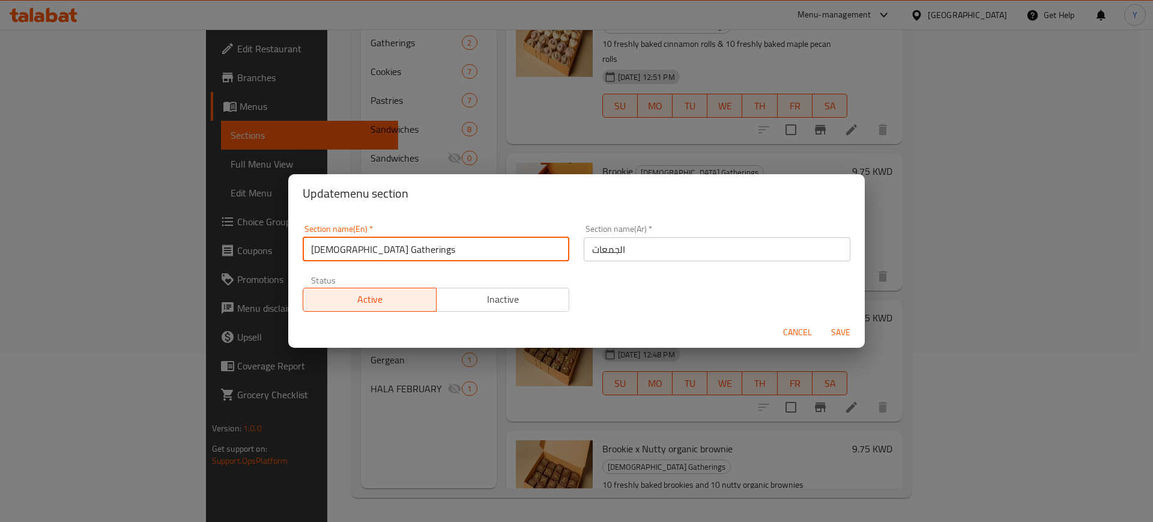
drag, startPoint x: 399, startPoint y: 241, endPoint x: 266, endPoint y: 238, distance: 133.3
click at [267, 238] on div "Update menu section Section name(En)   * [DATE] Gatherings Section name(En) * S…" at bounding box center [576, 261] width 1153 height 522
type input "Gathering Items"
click at [633, 253] on input "الجمعات" at bounding box center [717, 249] width 267 height 24
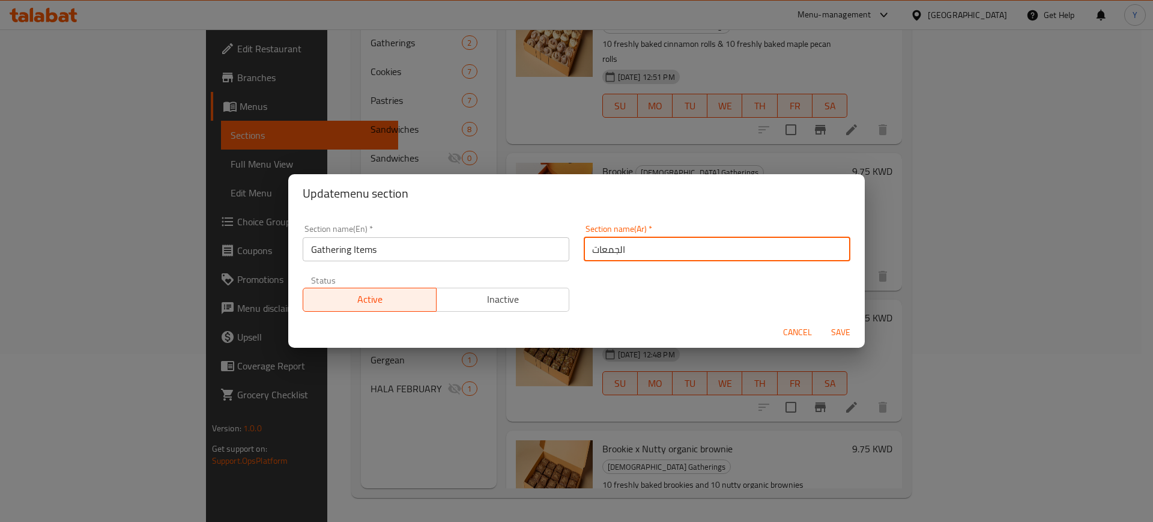
drag, startPoint x: 595, startPoint y: 243, endPoint x: 581, endPoint y: 243, distance: 13.8
click at [584, 243] on input "الجمعات" at bounding box center [717, 249] width 267 height 24
type input "f"
type input "بوكس الجمعات"
click at [839, 337] on span "Save" at bounding box center [840, 332] width 29 height 15
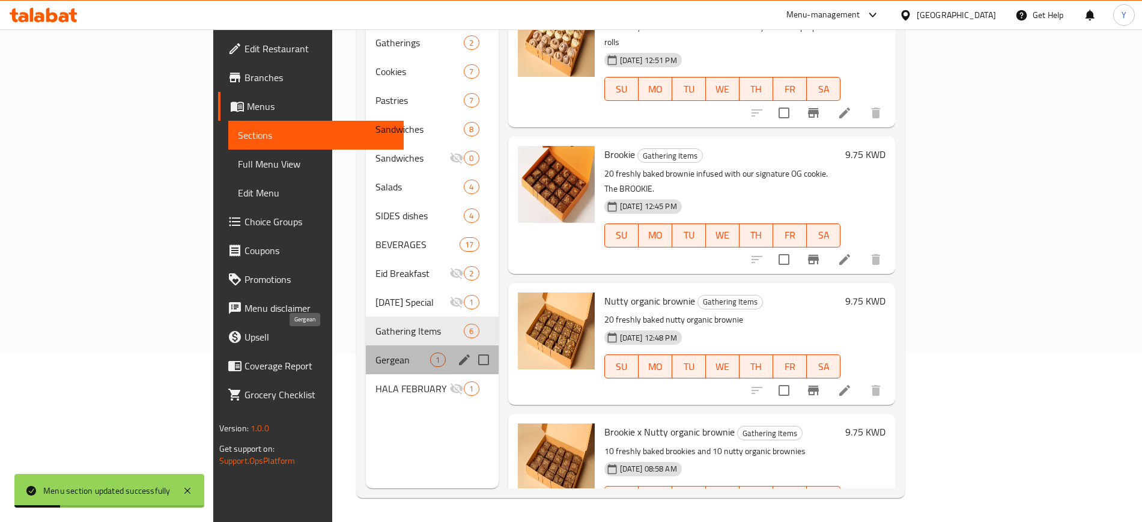
click at [375, 352] on span "Gergean" at bounding box center [402, 359] width 55 height 14
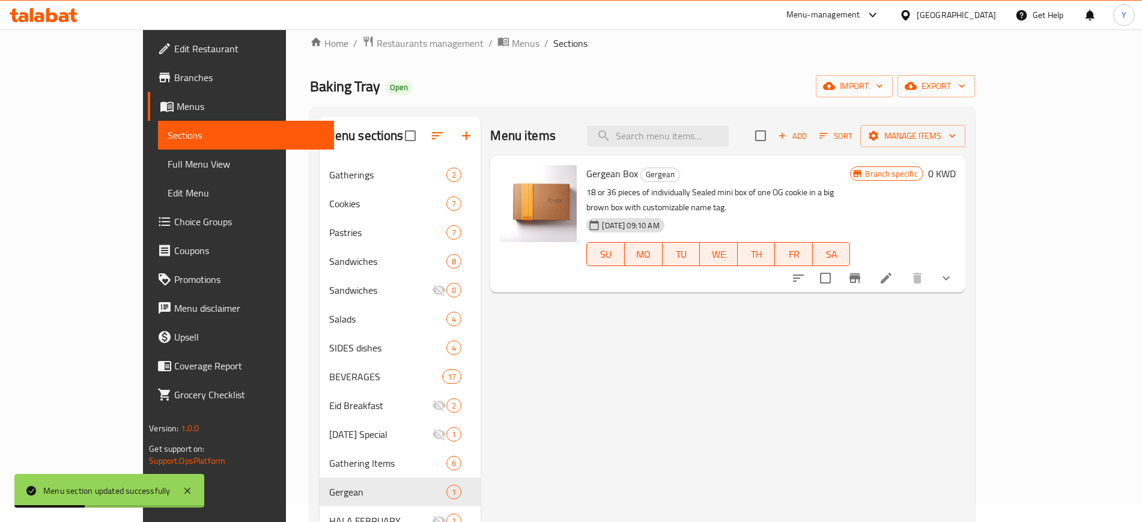
click at [524, 375] on div "Menu items Add Sort Manage items Gergean Box Gergean 18 or 36 pieces of individ…" at bounding box center [722, 377] width 484 height 522
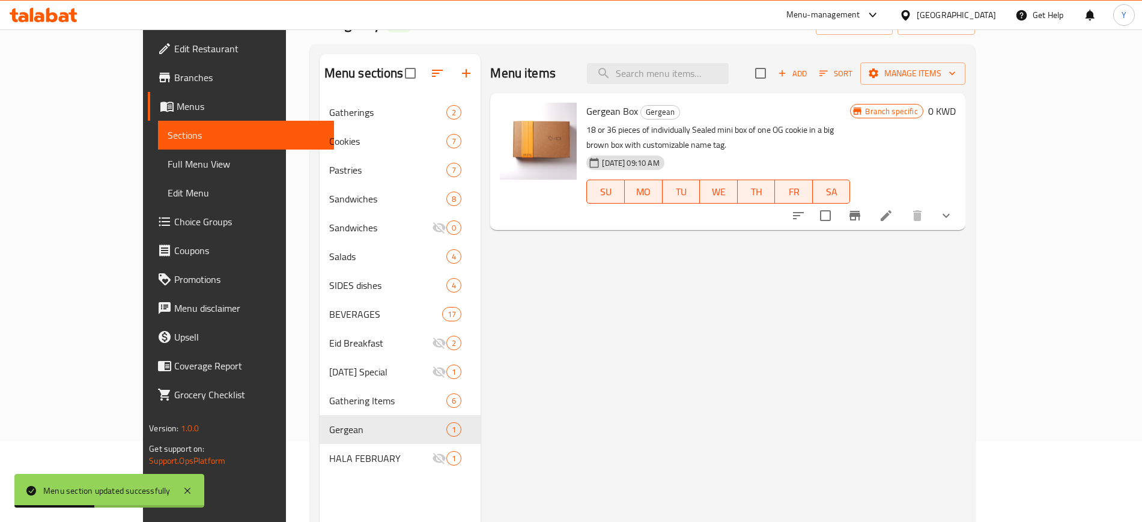
scroll to position [168, 0]
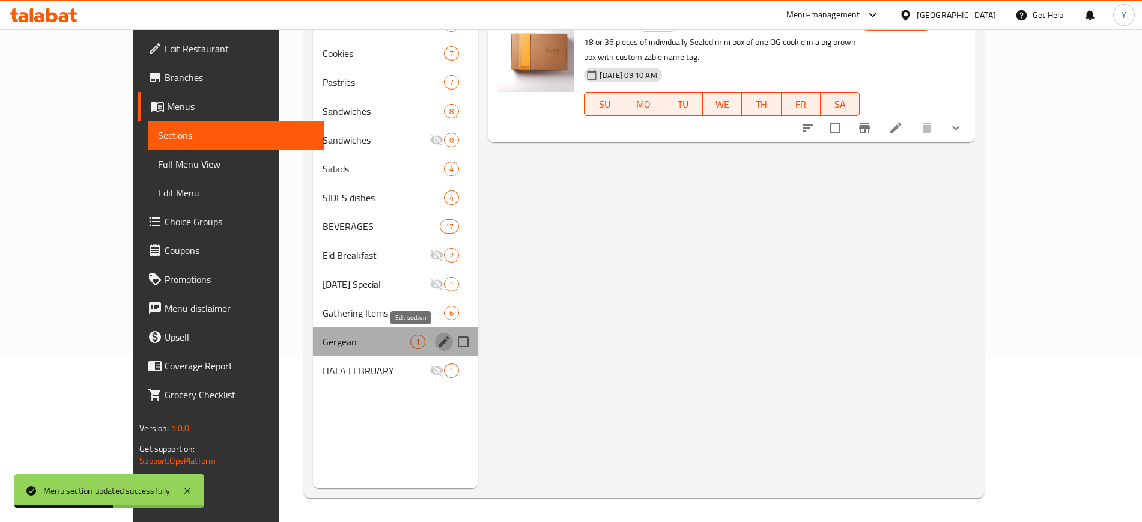
click at [437, 339] on icon "edit" at bounding box center [444, 341] width 14 height 14
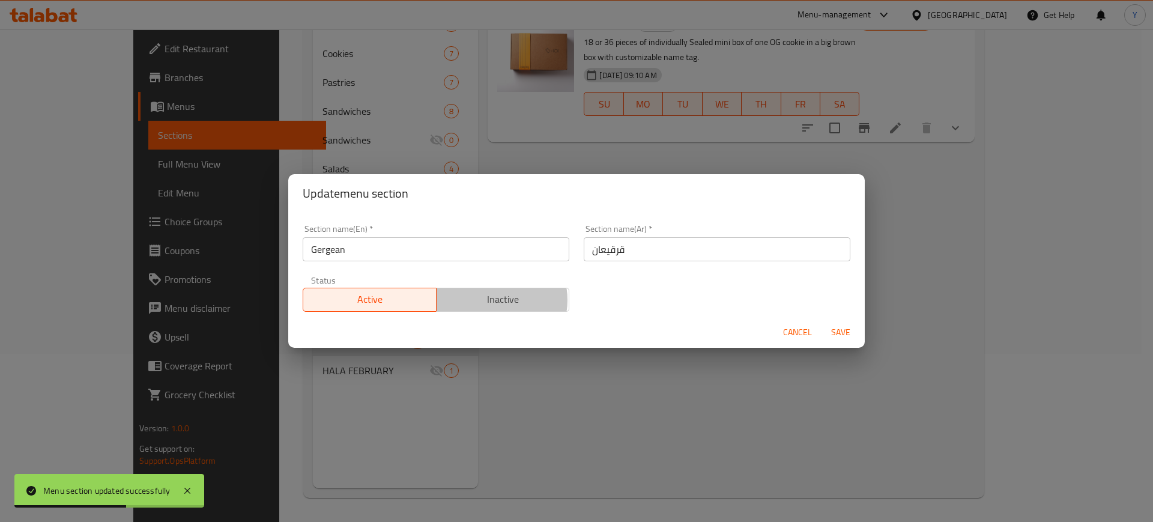
click at [488, 300] on span "Inactive" at bounding box center [503, 299] width 124 height 17
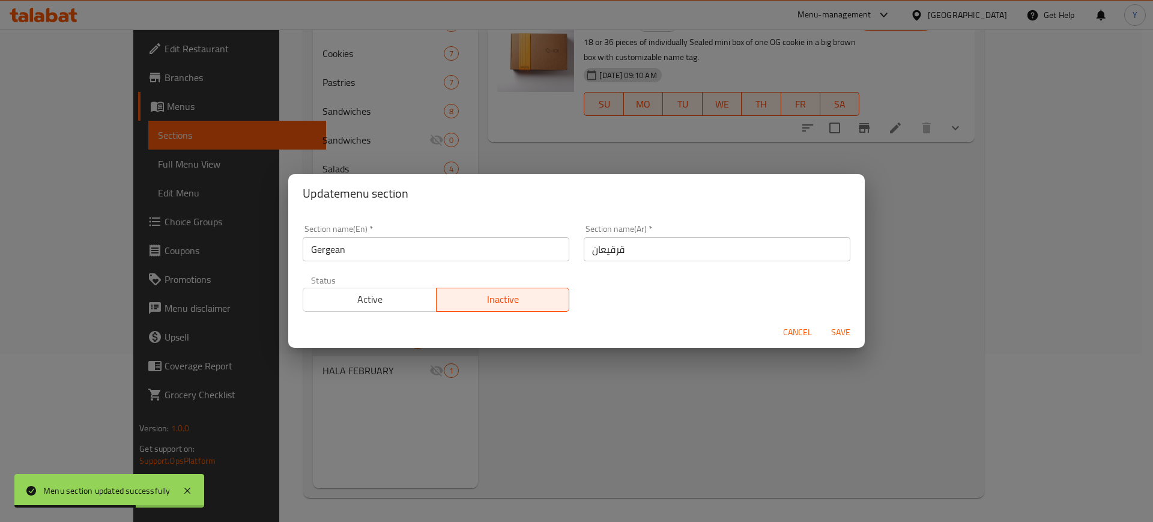
click at [845, 327] on span "Save" at bounding box center [840, 332] width 29 height 15
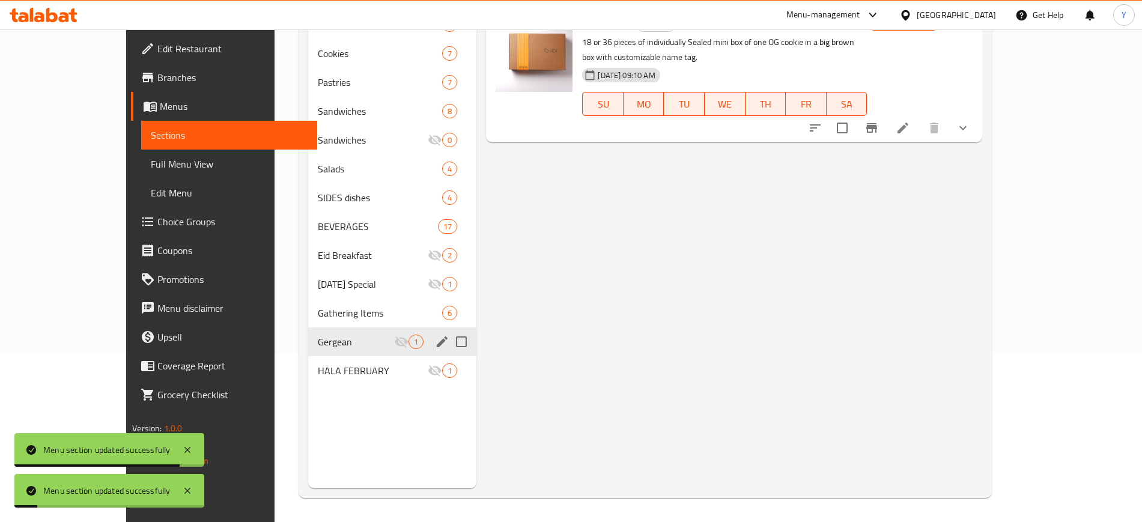
click at [612, 343] on div "Menu items Add Sort Manage items Gergean Box Gergean 18 or 36 pieces of individ…" at bounding box center [728, 227] width 505 height 522
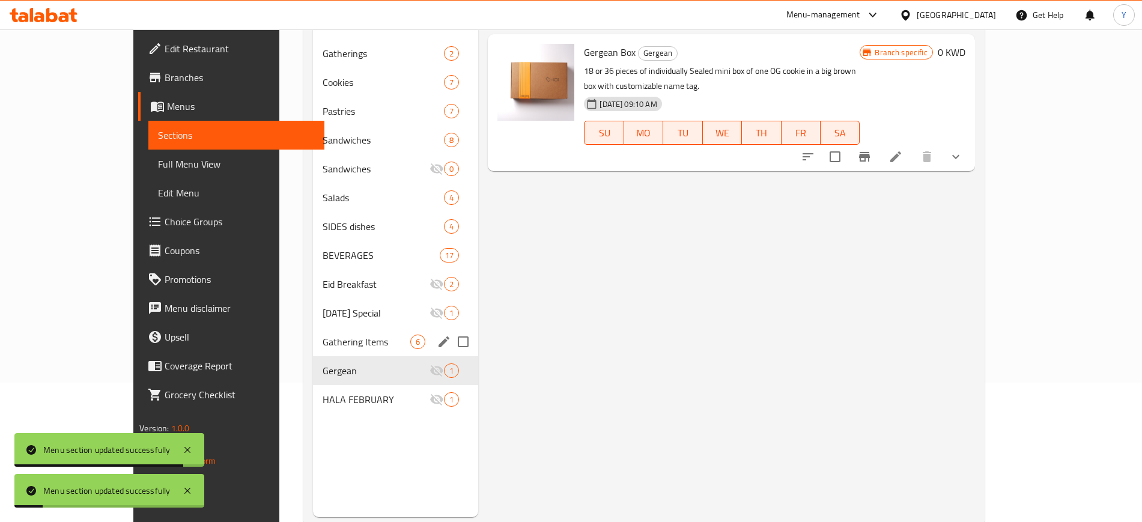
scroll to position [0, 0]
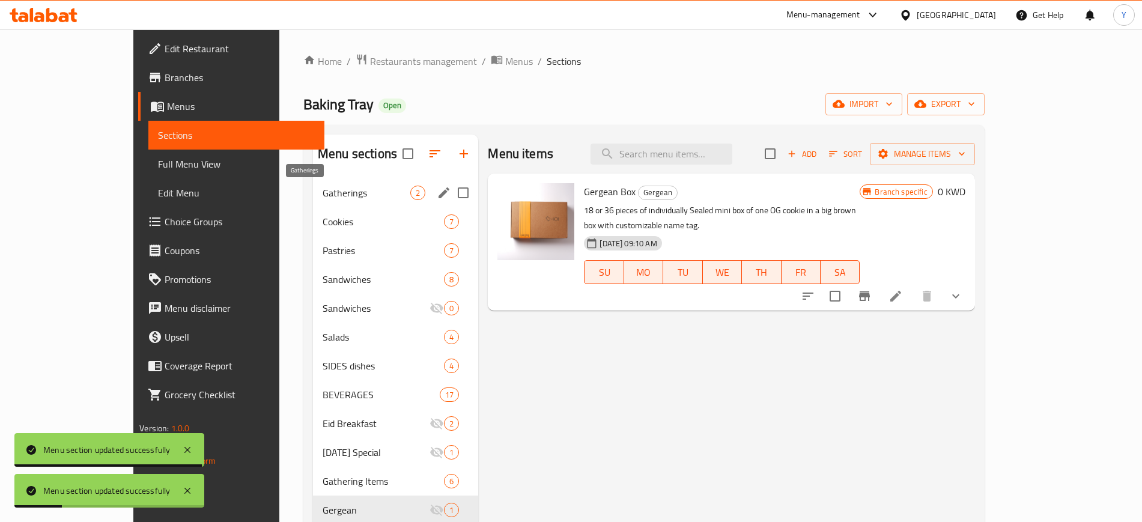
click at [322, 187] on span "Gatherings" at bounding box center [366, 193] width 88 height 14
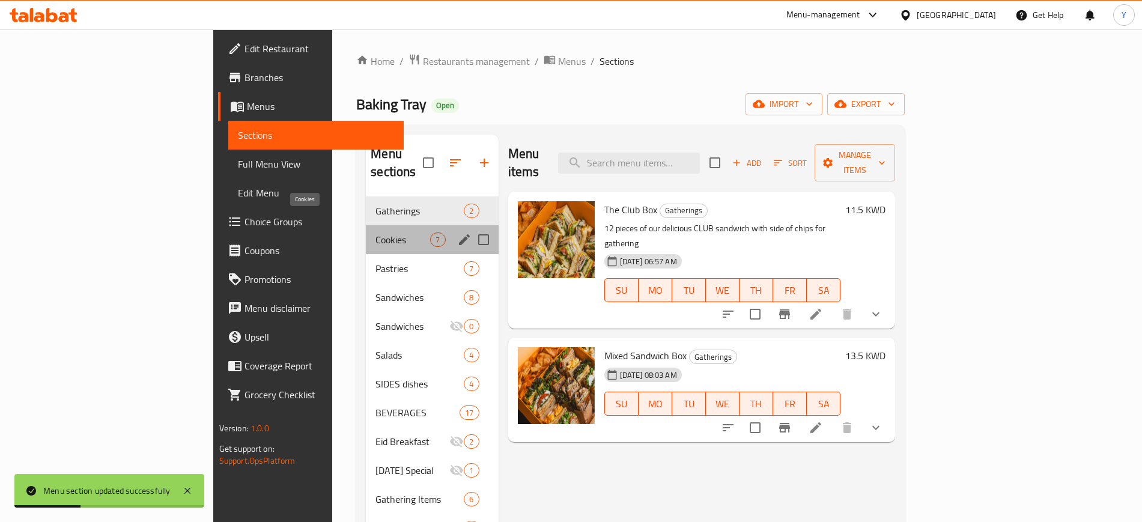
click at [375, 232] on span "Cookies" at bounding box center [402, 239] width 55 height 14
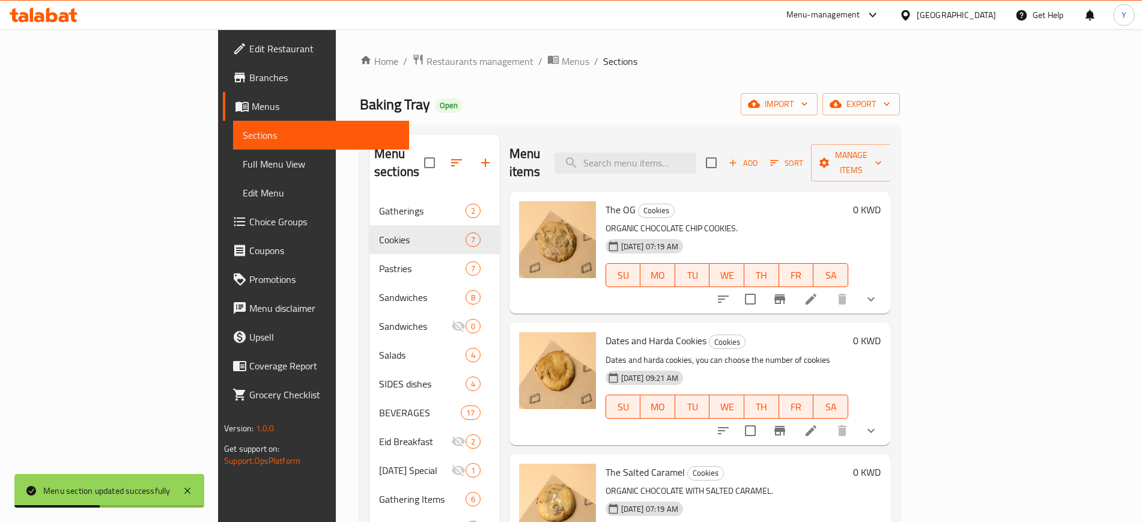
click at [694, 96] on div "Baking Tray Open import export" at bounding box center [630, 104] width 540 height 22
click at [827, 288] on li at bounding box center [811, 299] width 34 height 22
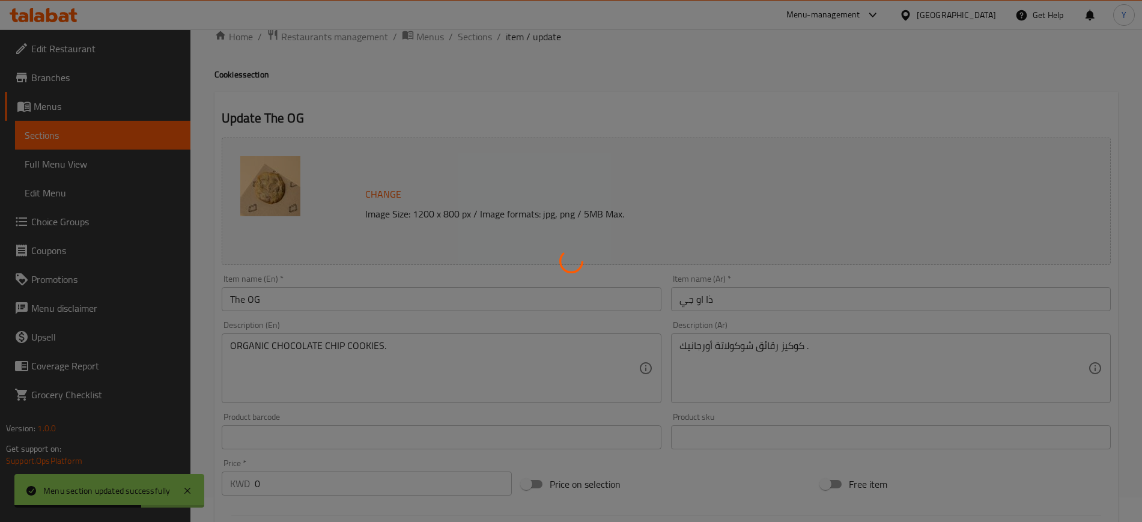
type input "إختيارك من:"
type input "0"
type input "1"
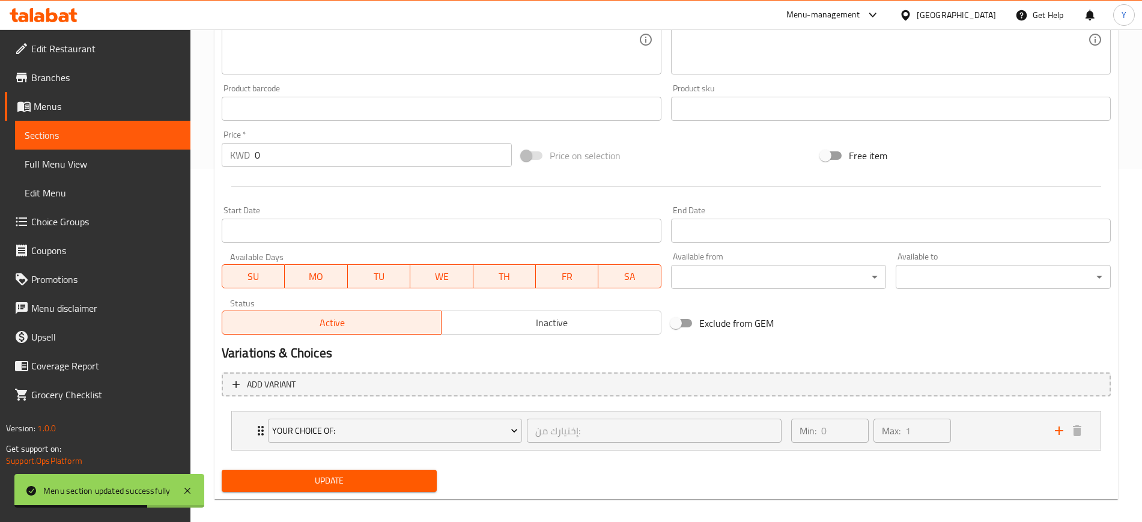
scroll to position [364, 0]
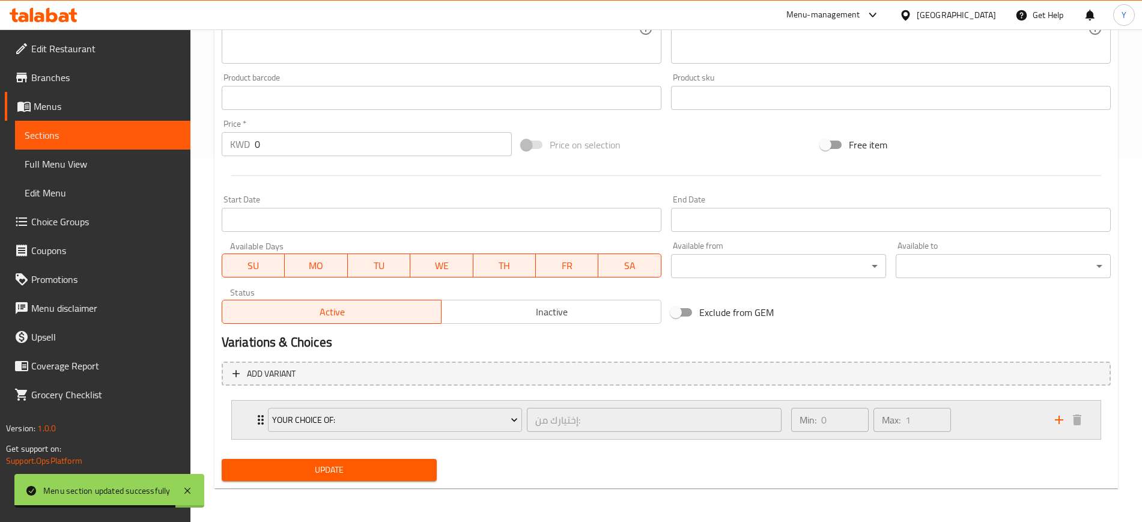
click at [261, 425] on div "Your Choice Of: إختيارك من: ​" at bounding box center [525, 420] width 528 height 38
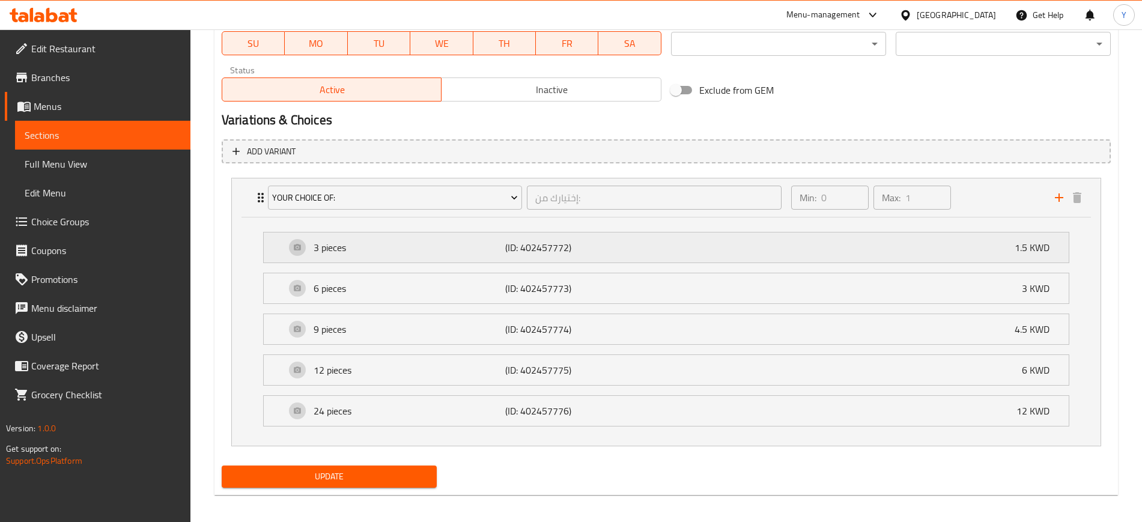
scroll to position [593, 0]
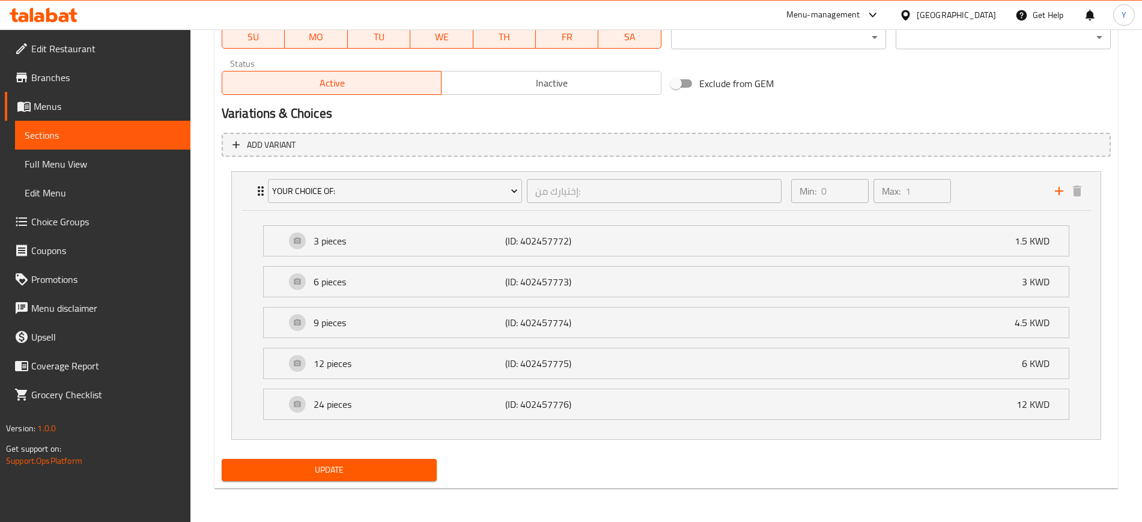
click at [566, 481] on div "Update" at bounding box center [666, 470] width 898 height 32
click at [631, 455] on div "Update" at bounding box center [666, 470] width 898 height 32
drag, startPoint x: 256, startPoint y: 193, endPoint x: 269, endPoint y: 222, distance: 31.7
click at [256, 193] on icon "Expand" at bounding box center [260, 191] width 14 height 14
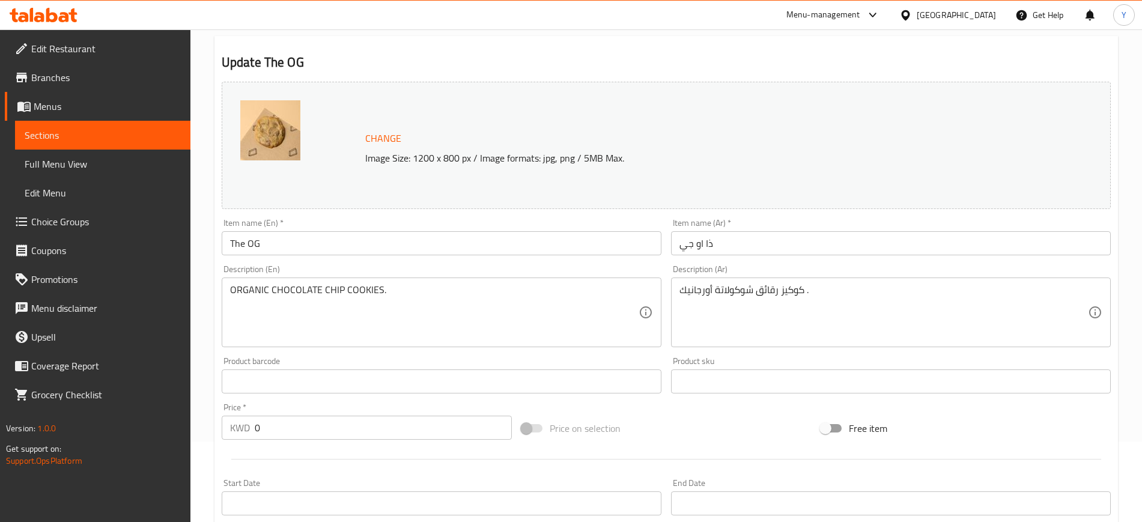
scroll to position [0, 0]
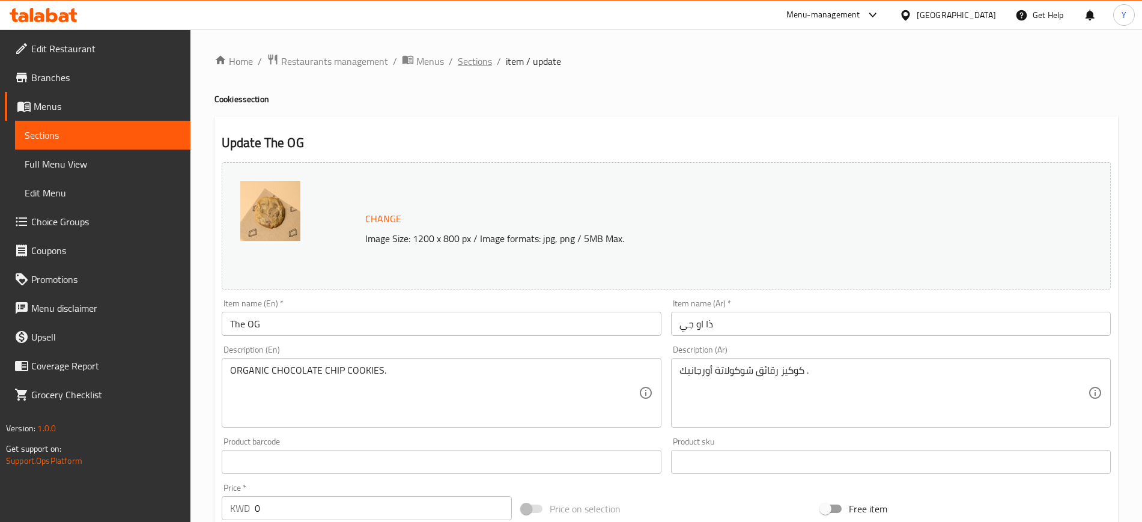
click at [473, 55] on span "Sections" at bounding box center [475, 61] width 34 height 14
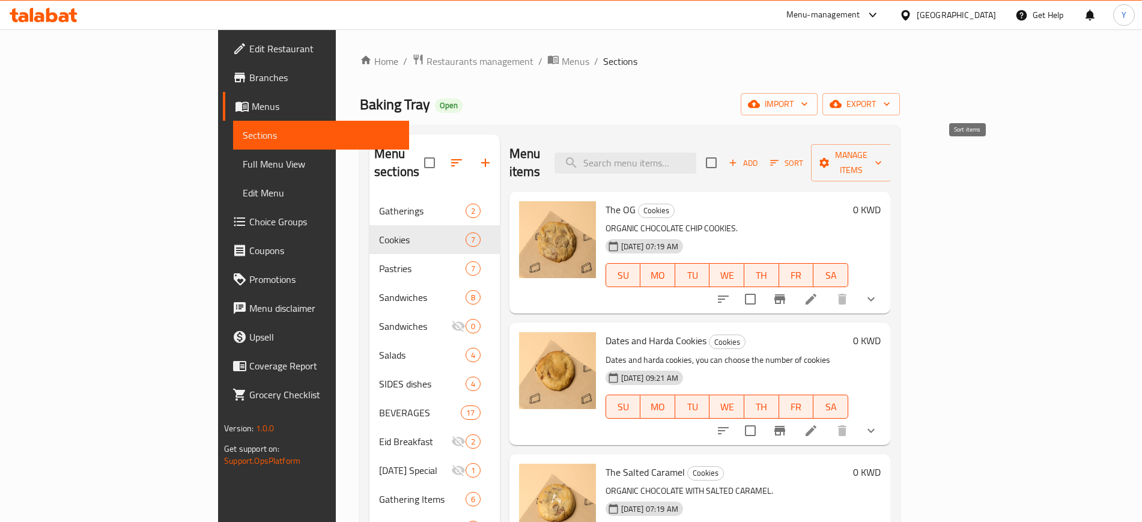
click at [779, 157] on icon "button" at bounding box center [774, 162] width 11 height 11
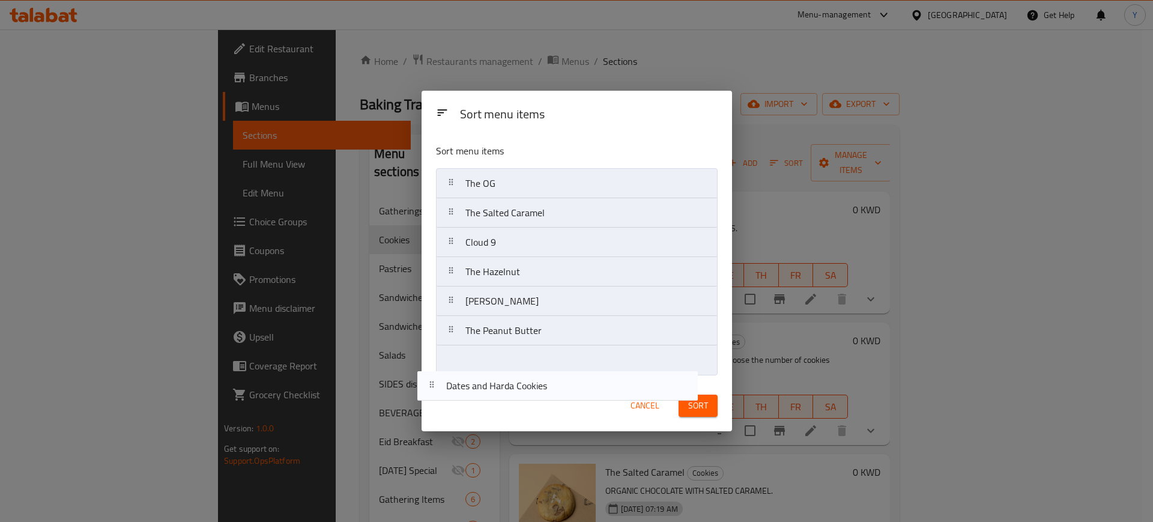
drag, startPoint x: 453, startPoint y: 210, endPoint x: 434, endPoint y: 396, distance: 187.7
click at [434, 397] on div "Sort menu items Sort menu items The OG Dates and Harda Cookies The Salted Caram…" at bounding box center [577, 261] width 310 height 340
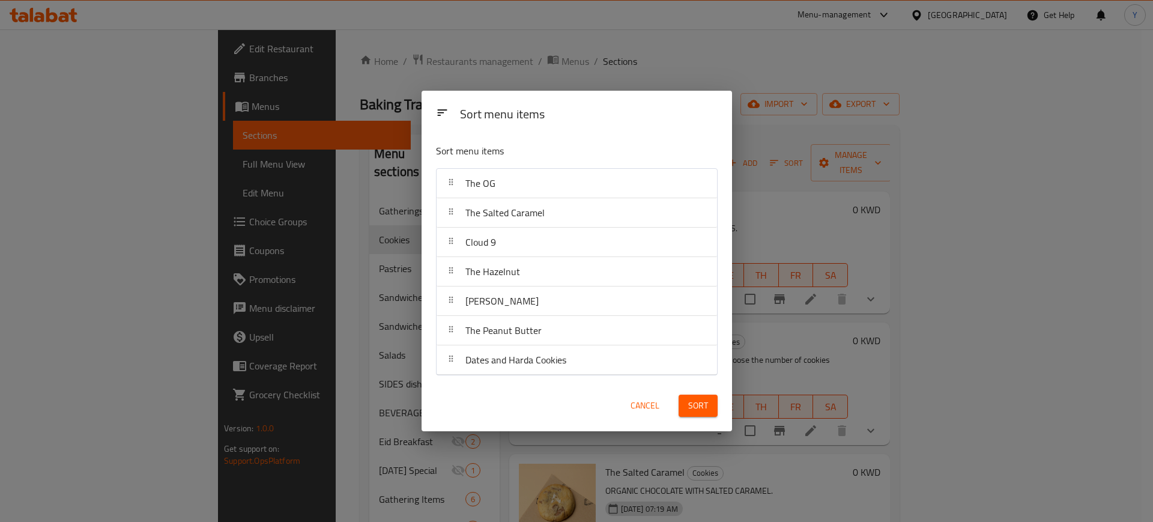
click at [705, 410] on span "Sort" at bounding box center [698, 405] width 20 height 15
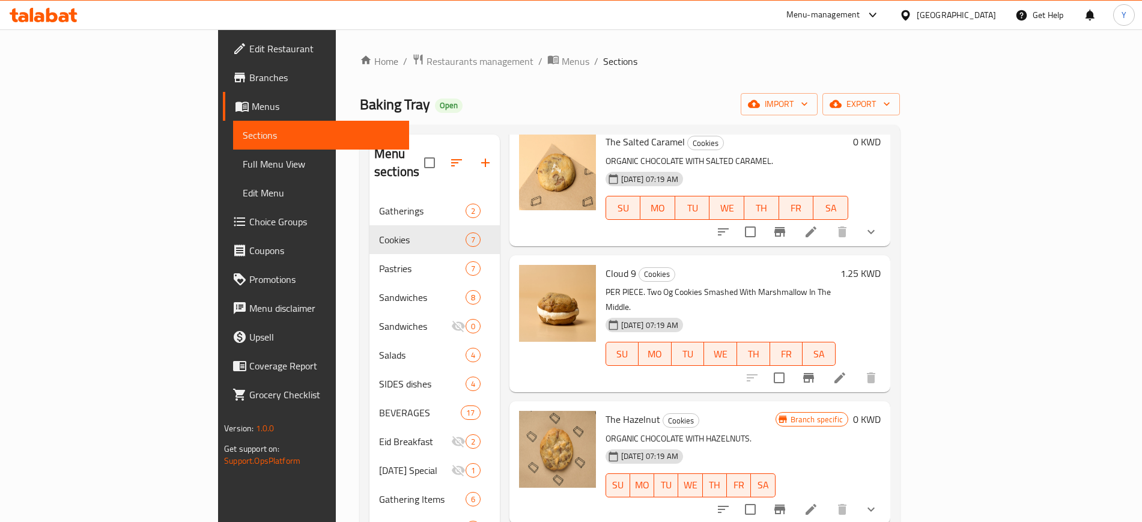
scroll to position [207, 0]
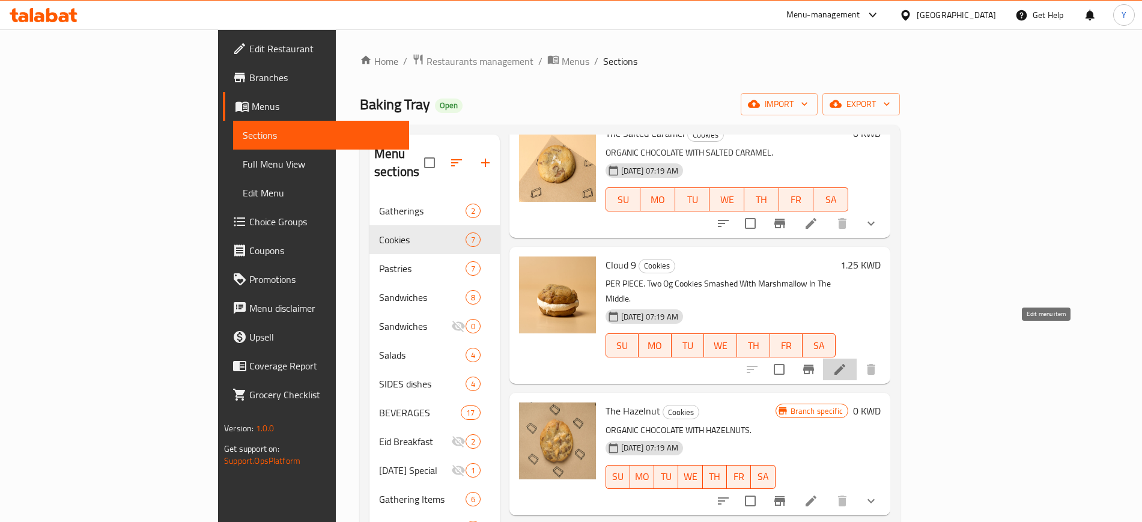
click at [845, 364] on icon at bounding box center [839, 369] width 11 height 11
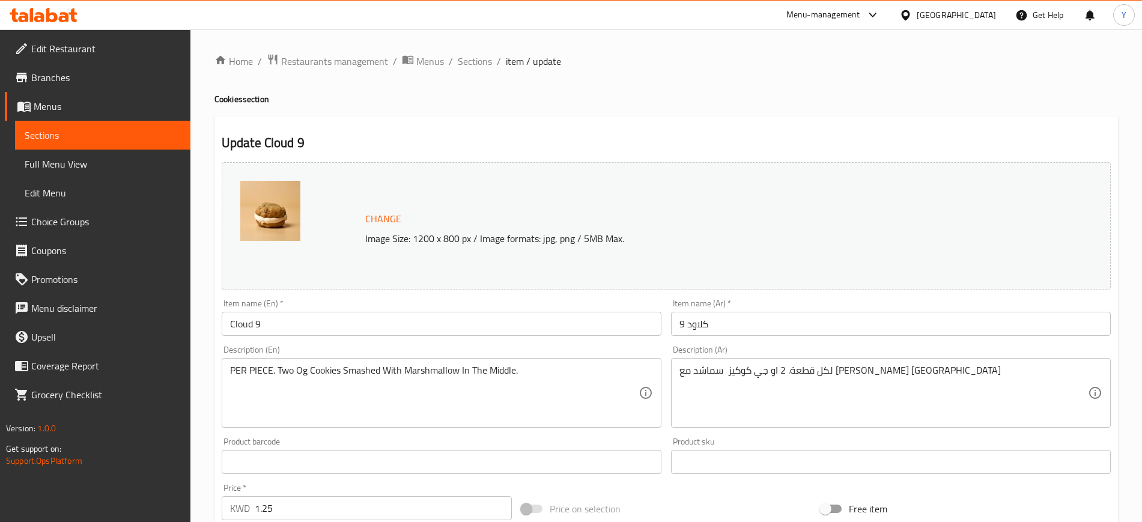
click at [661, 103] on h4 "Cookies section" at bounding box center [665, 99] width 903 height 12
click at [476, 61] on span "Sections" at bounding box center [475, 61] width 34 height 14
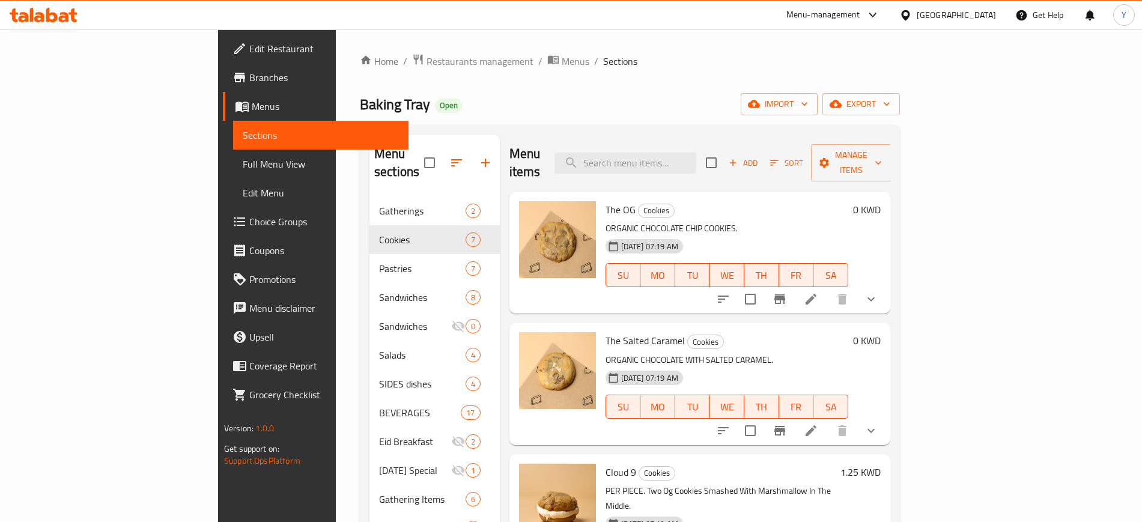
click at [721, 73] on div "Home / Restaurants management / Menus / Sections Baking Tray Open import export…" at bounding box center [630, 359] width 540 height 613
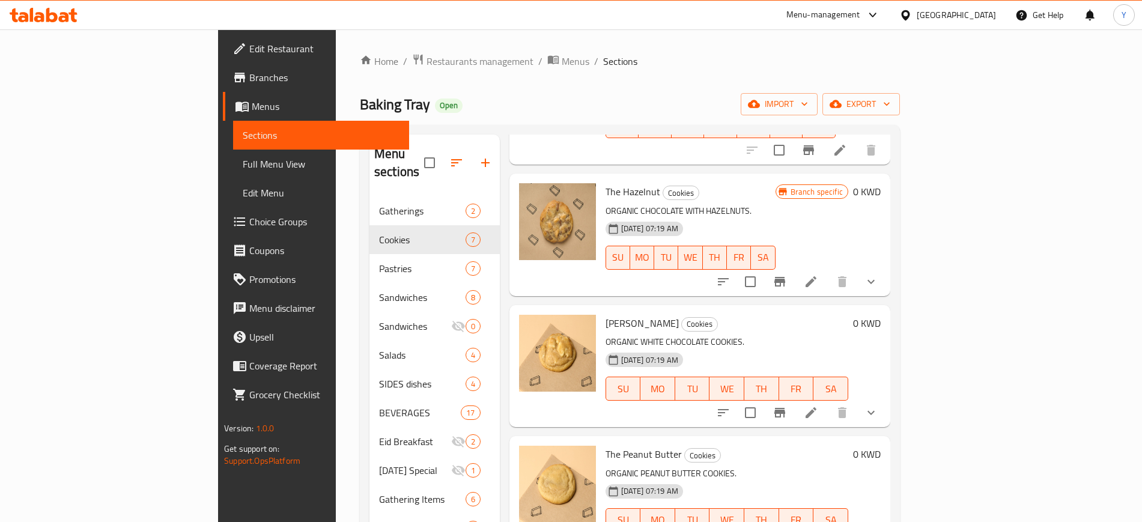
scroll to position [168, 0]
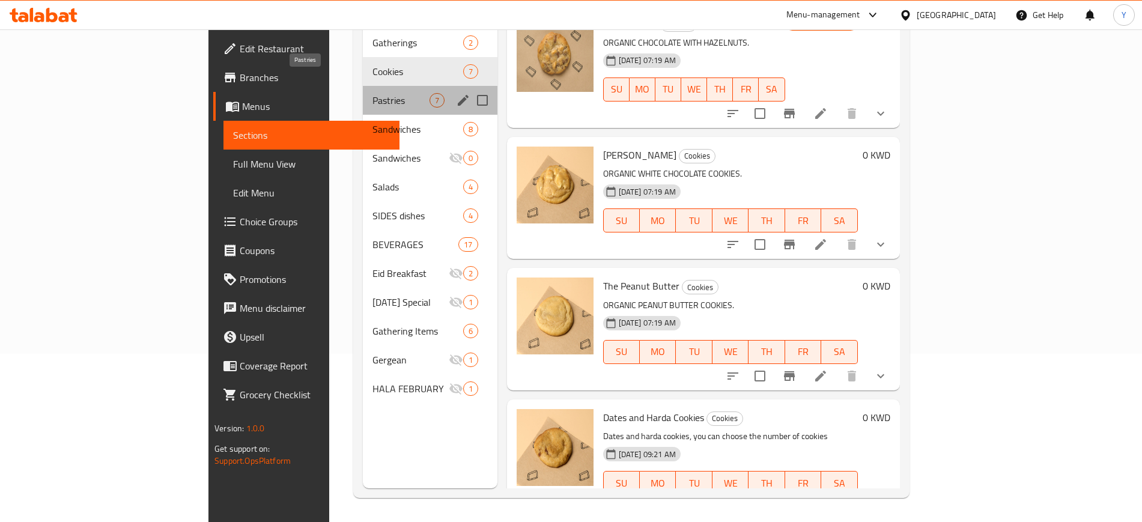
click at [372, 93] on span "Pastries" at bounding box center [400, 100] width 56 height 14
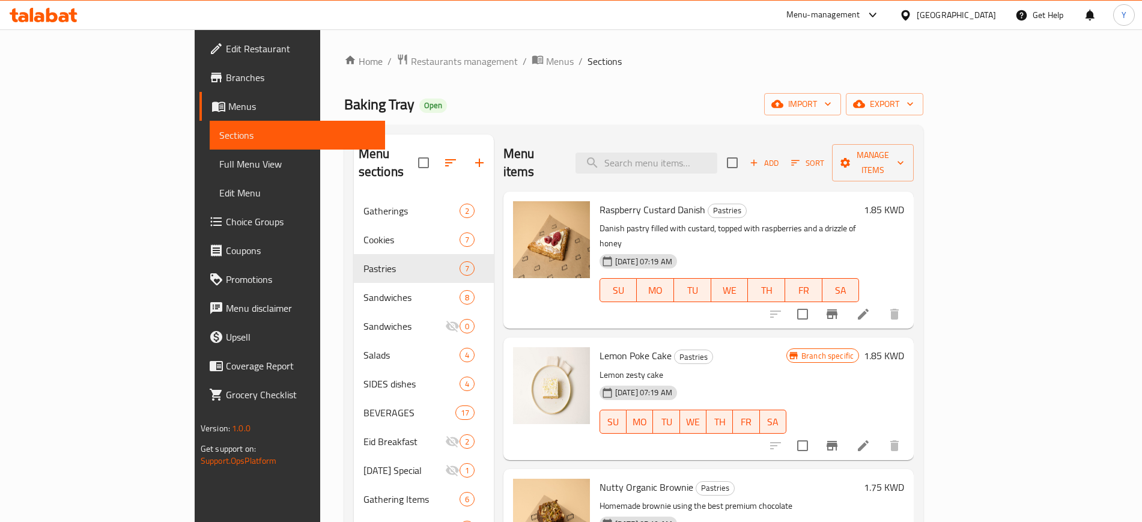
click at [617, 108] on div "Baking Tray Open import export" at bounding box center [633, 104] width 579 height 22
click at [824, 157] on span "Sort" at bounding box center [807, 163] width 33 height 14
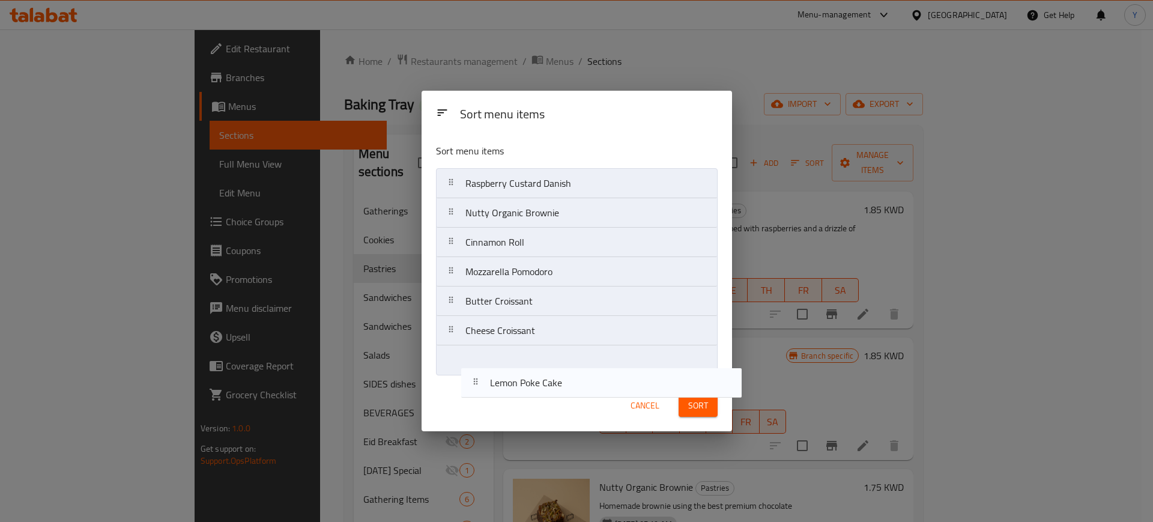
drag, startPoint x: 451, startPoint y: 211, endPoint x: 474, endPoint y: 387, distance: 178.1
click at [476, 388] on div "Sort menu items Sort menu items Raspberry Custard Danish Lemon Poke Cake Nutty …" at bounding box center [577, 261] width 310 height 340
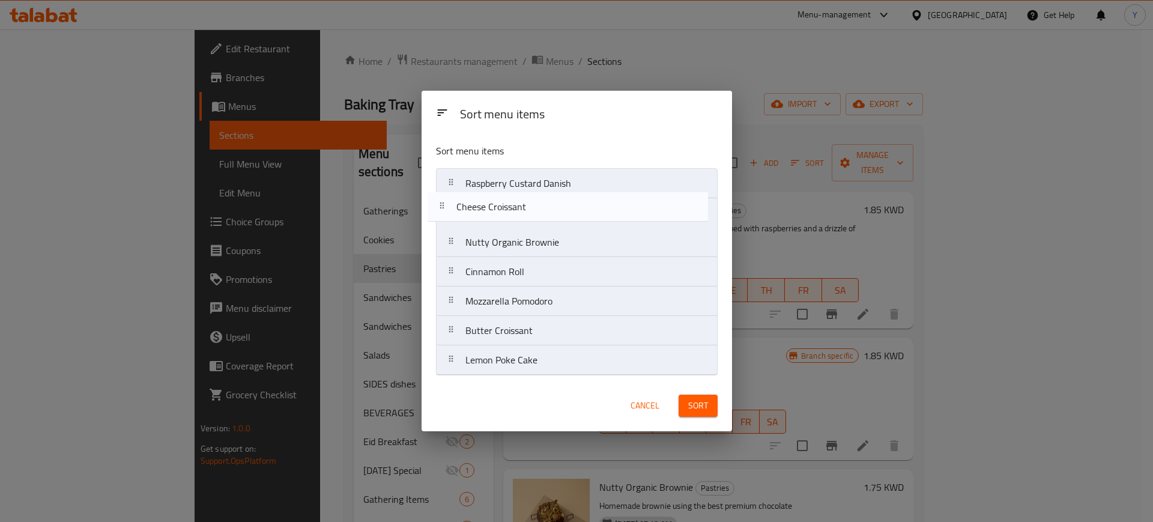
drag, startPoint x: 452, startPoint y: 333, endPoint x: 443, endPoint y: 206, distance: 127.6
click at [443, 206] on nav "Raspberry Custard Danish Nutty Organic Brownie Cinnamon Roll Mozzarella Pomodor…" at bounding box center [577, 271] width 282 height 207
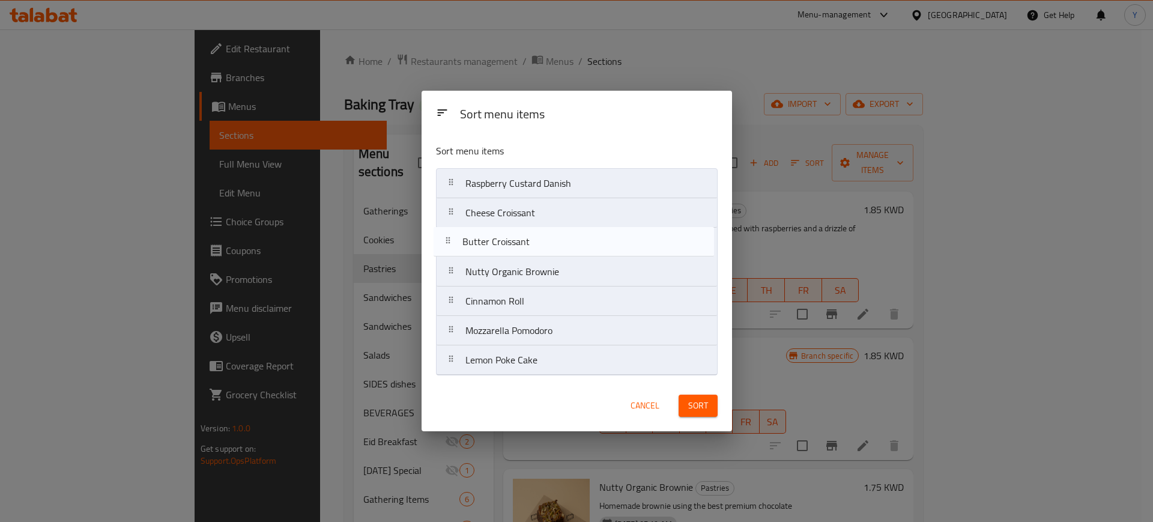
drag, startPoint x: 450, startPoint y: 337, endPoint x: 449, endPoint y: 228, distance: 108.7
click at [449, 228] on nav "Raspberry Custard Danish Cheese Croissant Nutty Organic Brownie Cinnamon Roll M…" at bounding box center [577, 271] width 282 height 207
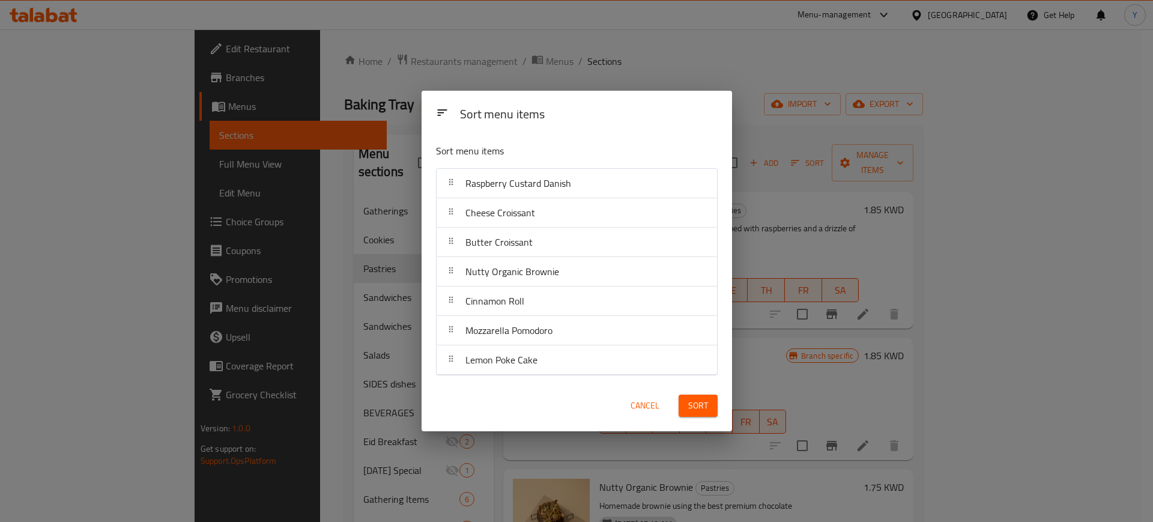
click at [692, 398] on span "Sort" at bounding box center [698, 405] width 20 height 15
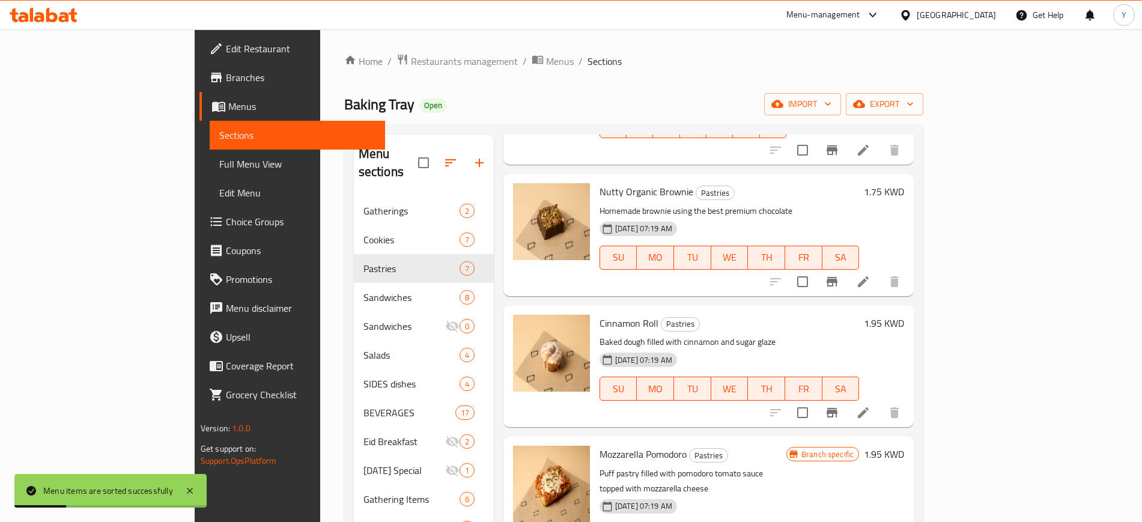
scroll to position [168, 0]
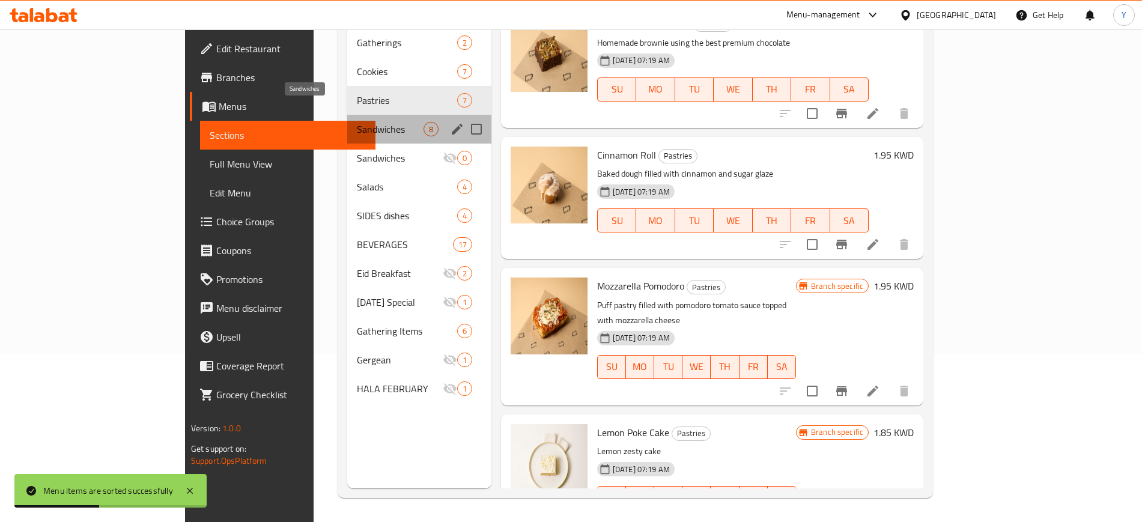
click at [357, 122] on span "Sandwiches" at bounding box center [390, 129] width 67 height 14
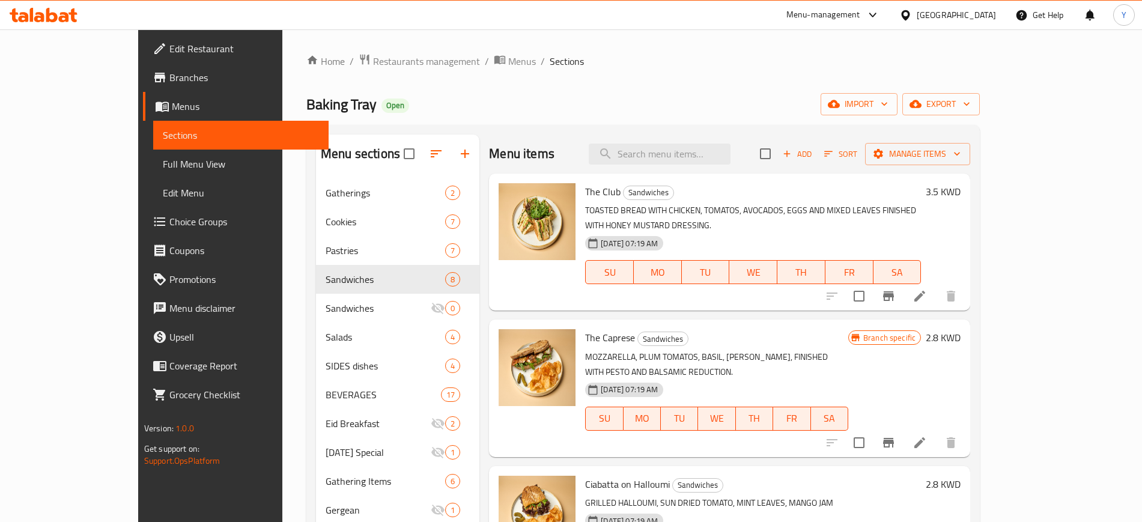
click at [781, 75] on div "Home / Restaurants management / Menus / Sections Baking Tray Open import export…" at bounding box center [642, 359] width 673 height 613
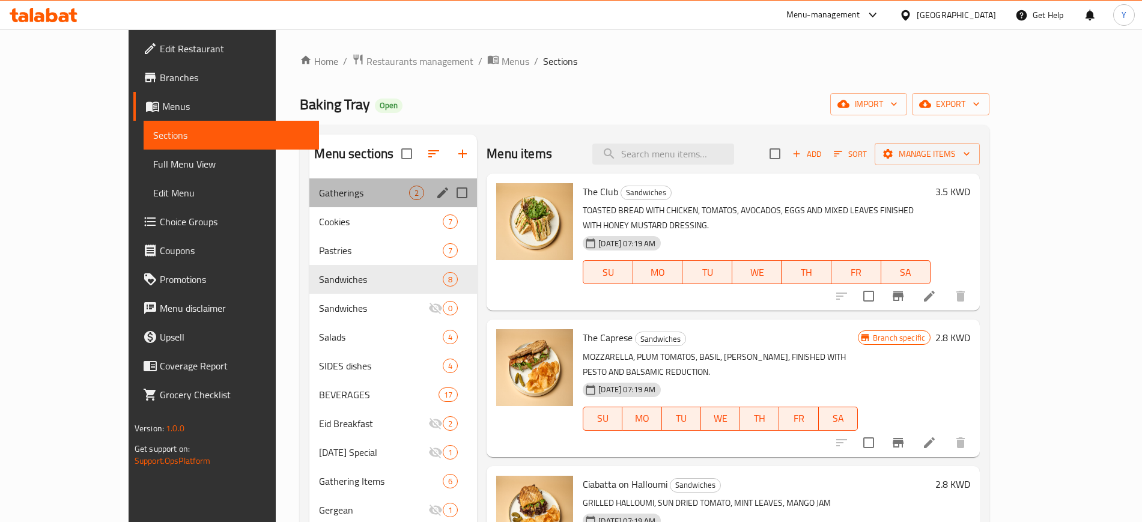
click at [309, 180] on div "Gatherings 2" at bounding box center [393, 192] width 168 height 29
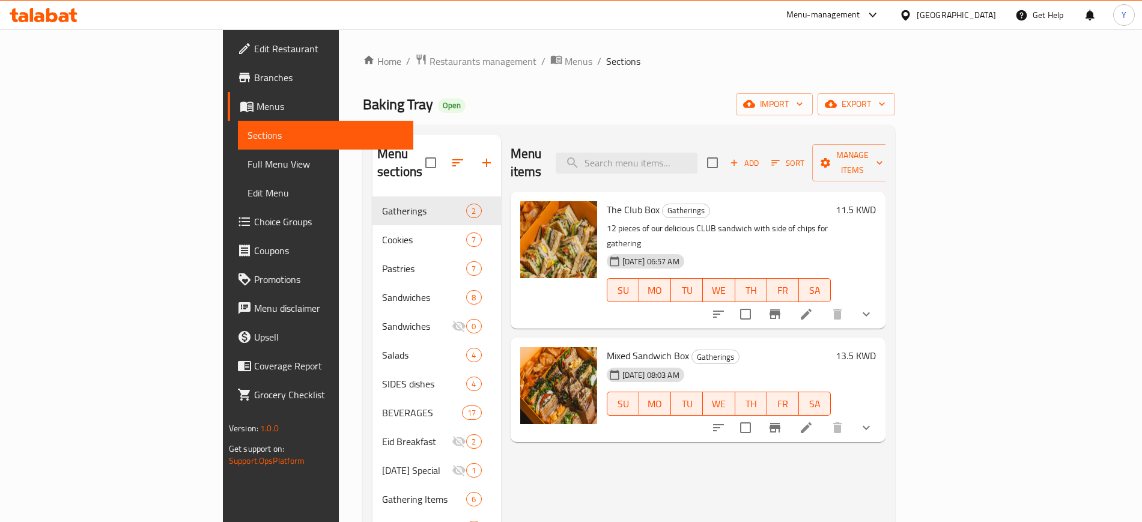
click at [779, 64] on ol "Home / Restaurants management / Menus / Sections" at bounding box center [629, 61] width 532 height 16
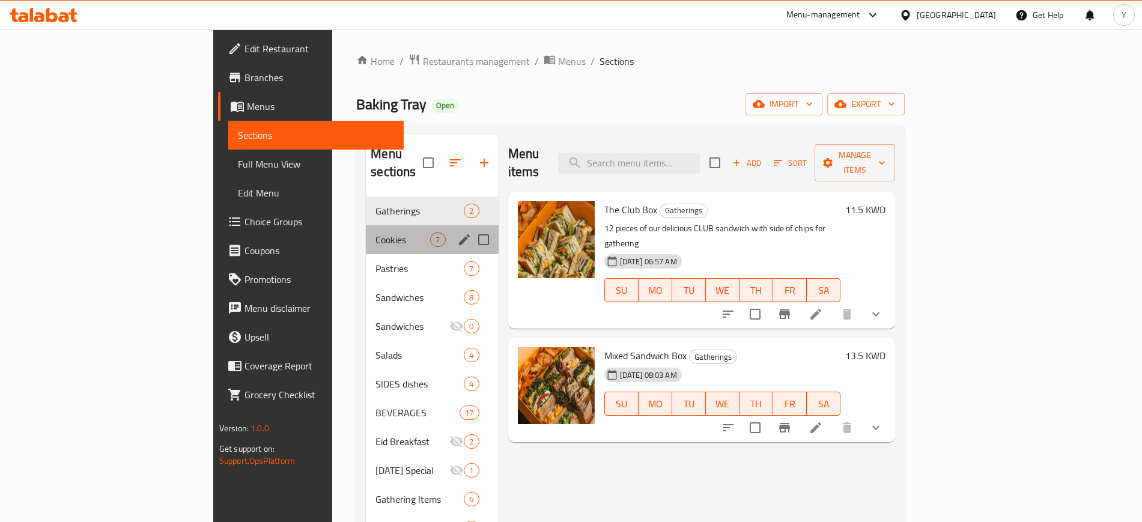
click at [366, 230] on div "Cookies 7" at bounding box center [432, 239] width 132 height 29
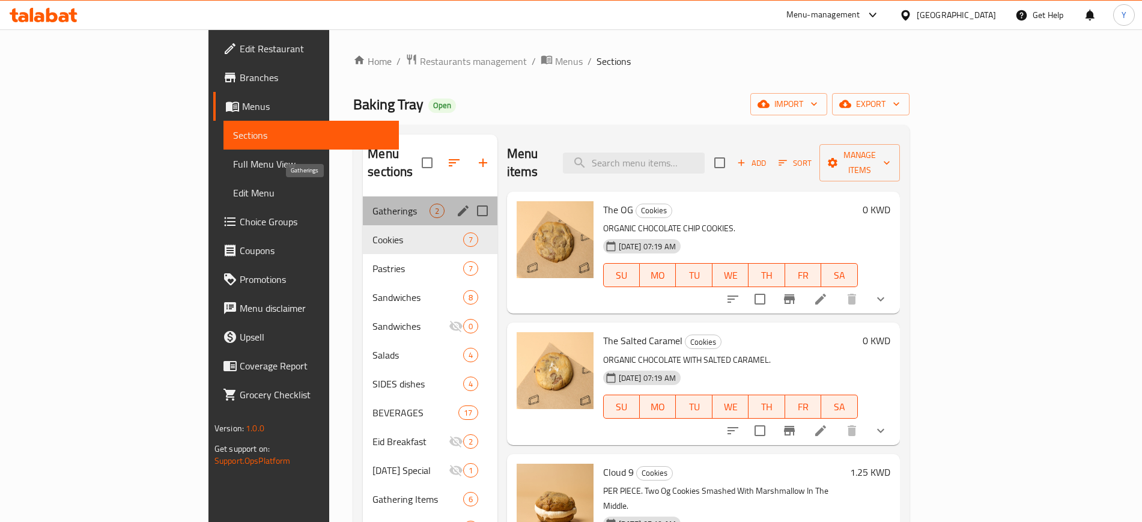
click at [372, 204] on span "Gatherings" at bounding box center [400, 211] width 56 height 14
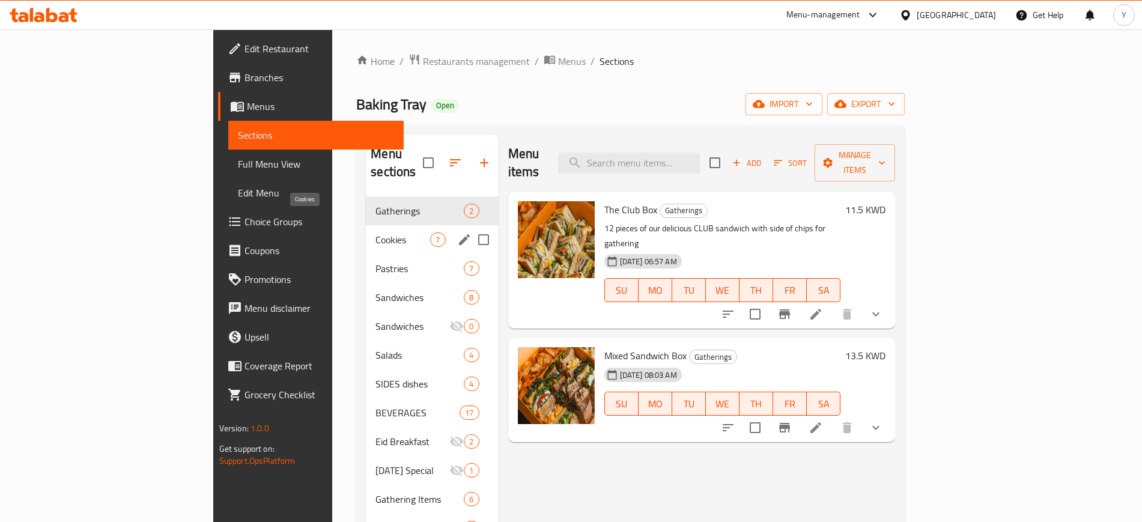
click at [375, 232] on span "Cookies" at bounding box center [402, 239] width 55 height 14
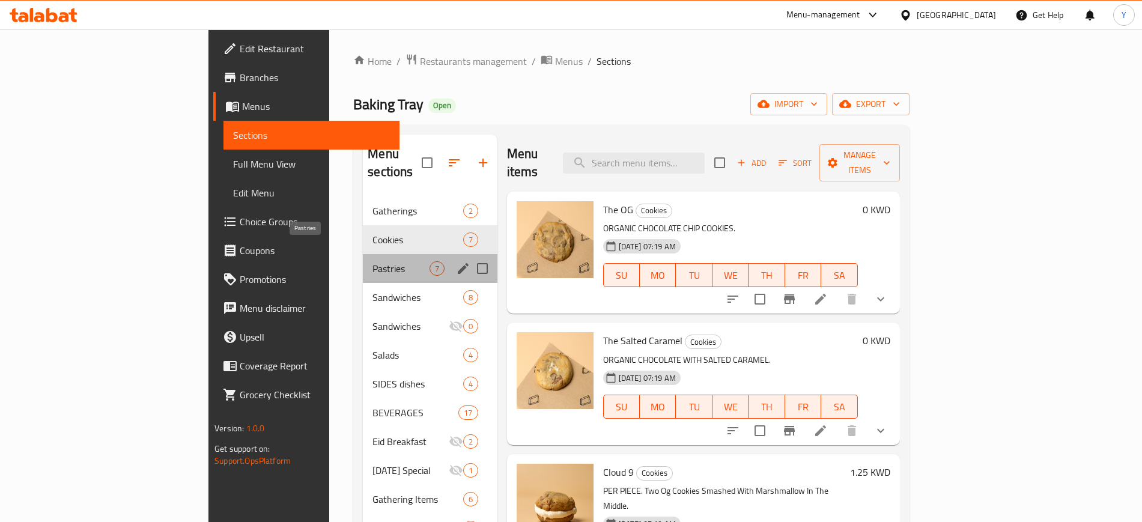
click at [372, 261] on span "Pastries" at bounding box center [400, 268] width 56 height 14
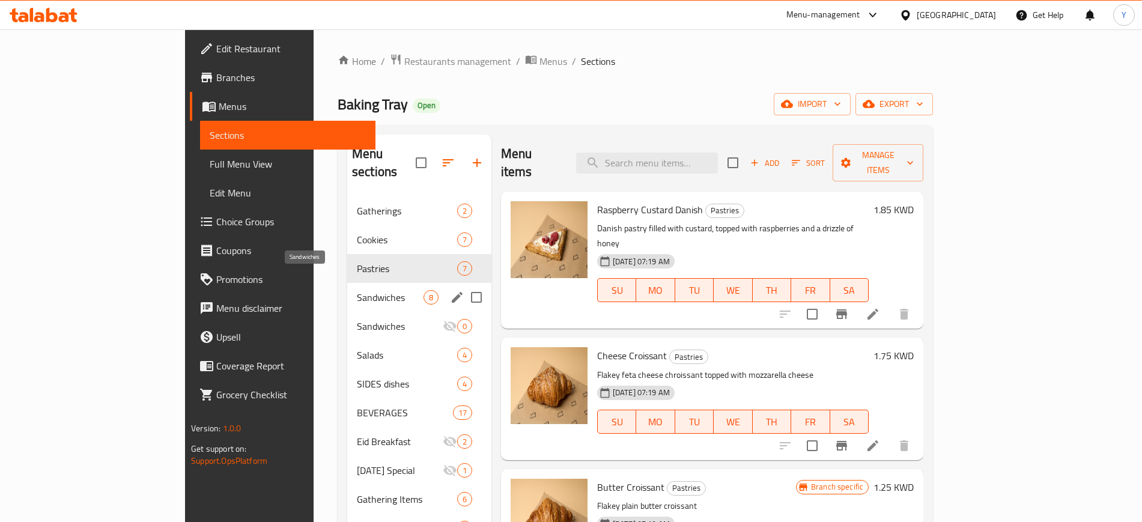
click at [357, 290] on span "Sandwiches" at bounding box center [390, 297] width 67 height 14
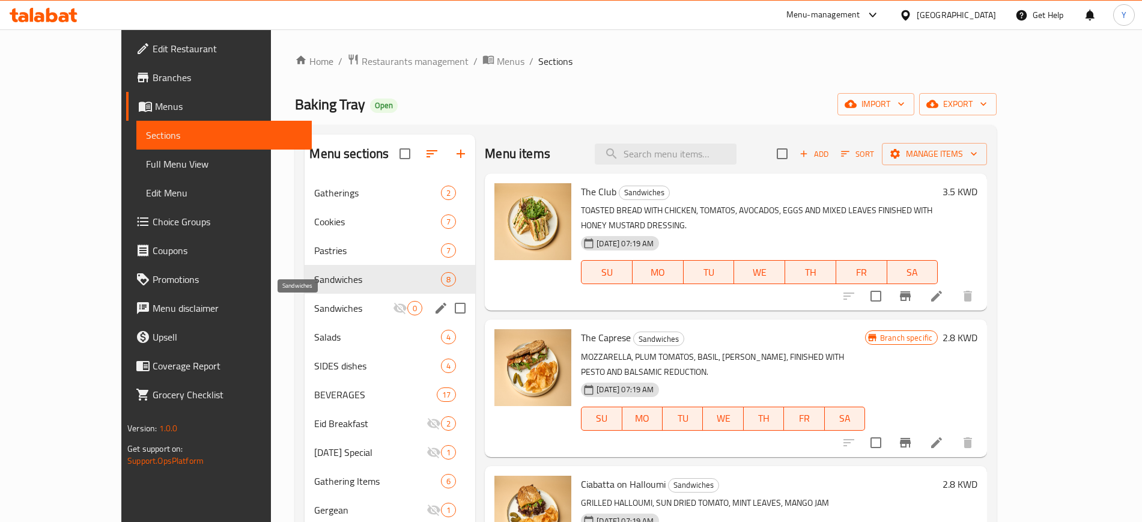
click at [314, 308] on span "Sandwiches" at bounding box center [353, 308] width 79 height 14
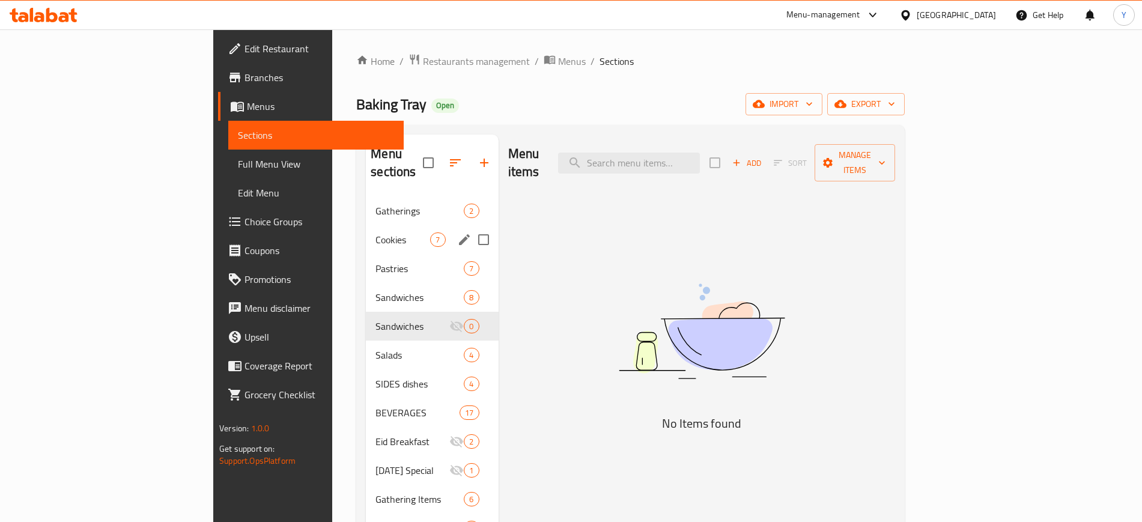
click at [375, 232] on span "Cookies" at bounding box center [402, 239] width 55 height 14
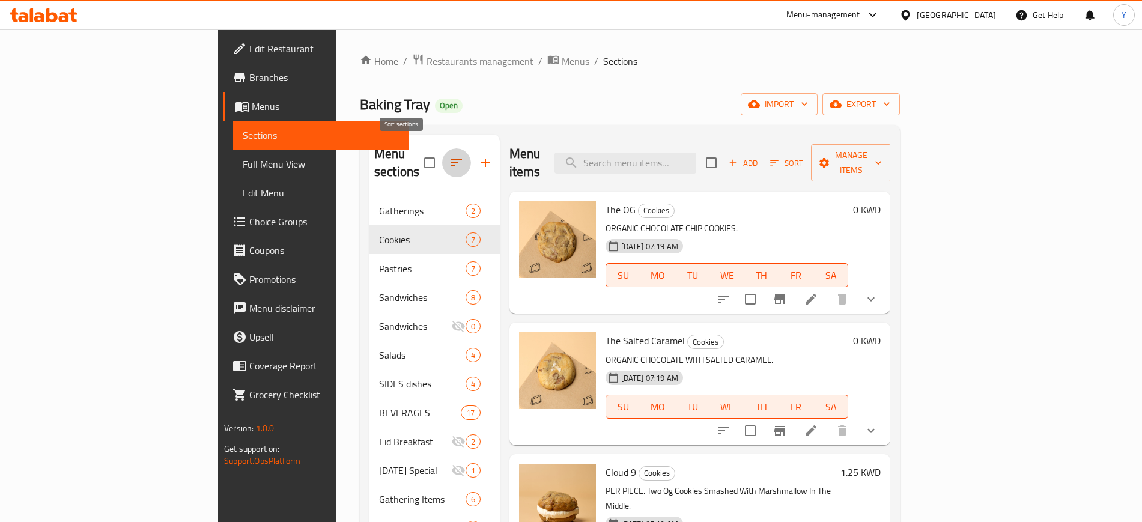
click at [449, 156] on icon "button" at bounding box center [456, 163] width 14 height 14
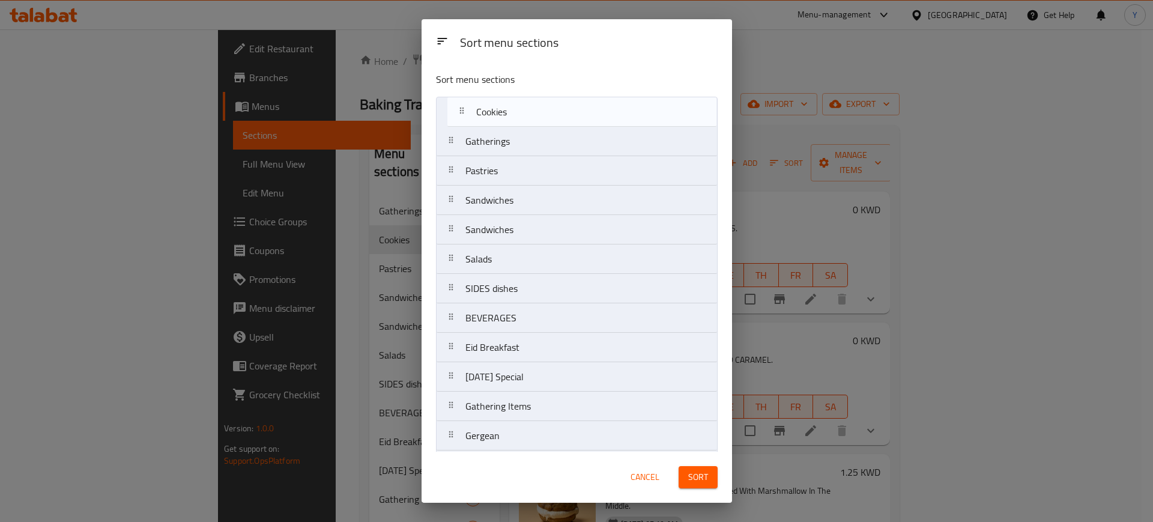
drag, startPoint x: 447, startPoint y: 142, endPoint x: 463, endPoint y: 104, distance: 41.5
click at [463, 104] on nav "Gatherings Cookies Pastries Sandwiches Sandwiches Salads SIDES dishes BEVERAGES…" at bounding box center [577, 289] width 282 height 384
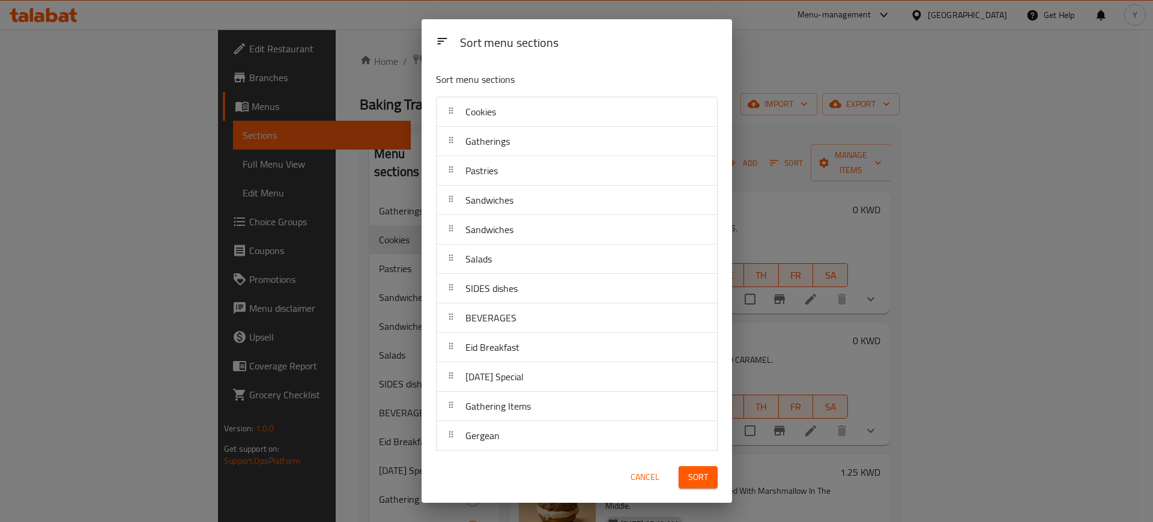
click at [706, 468] on button "Sort" at bounding box center [698, 477] width 39 height 22
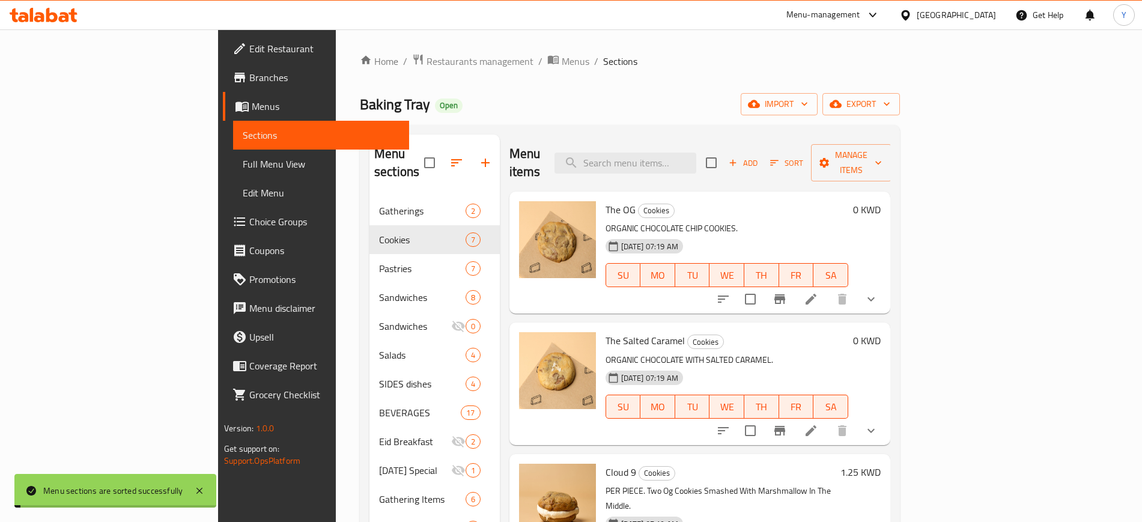
click at [846, 85] on div "Home / Restaurants management / Menus / Sections Baking Tray Open import export…" at bounding box center [630, 359] width 540 height 613
